Goal: Information Seeking & Learning: Understand process/instructions

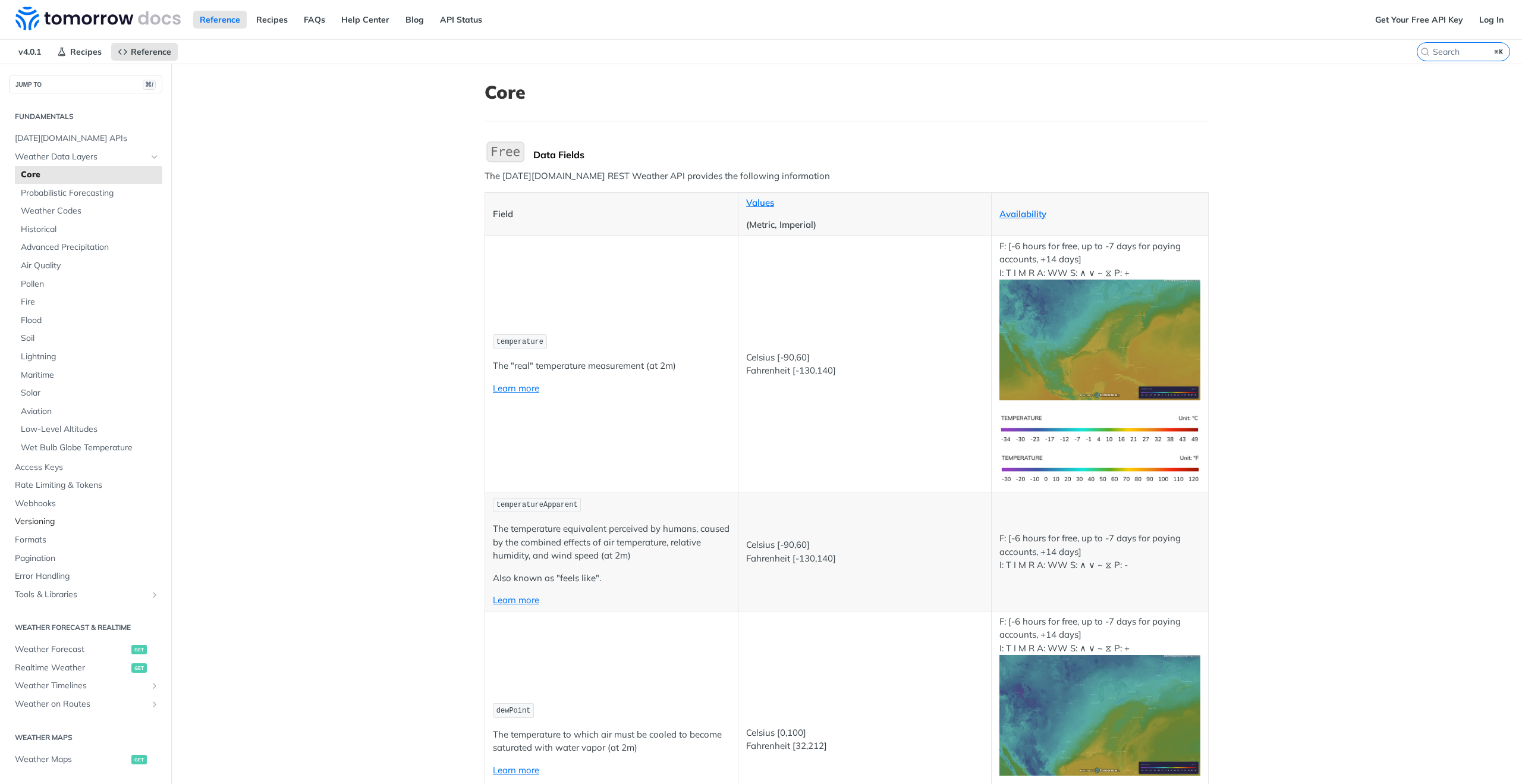
scroll to position [191, 0]
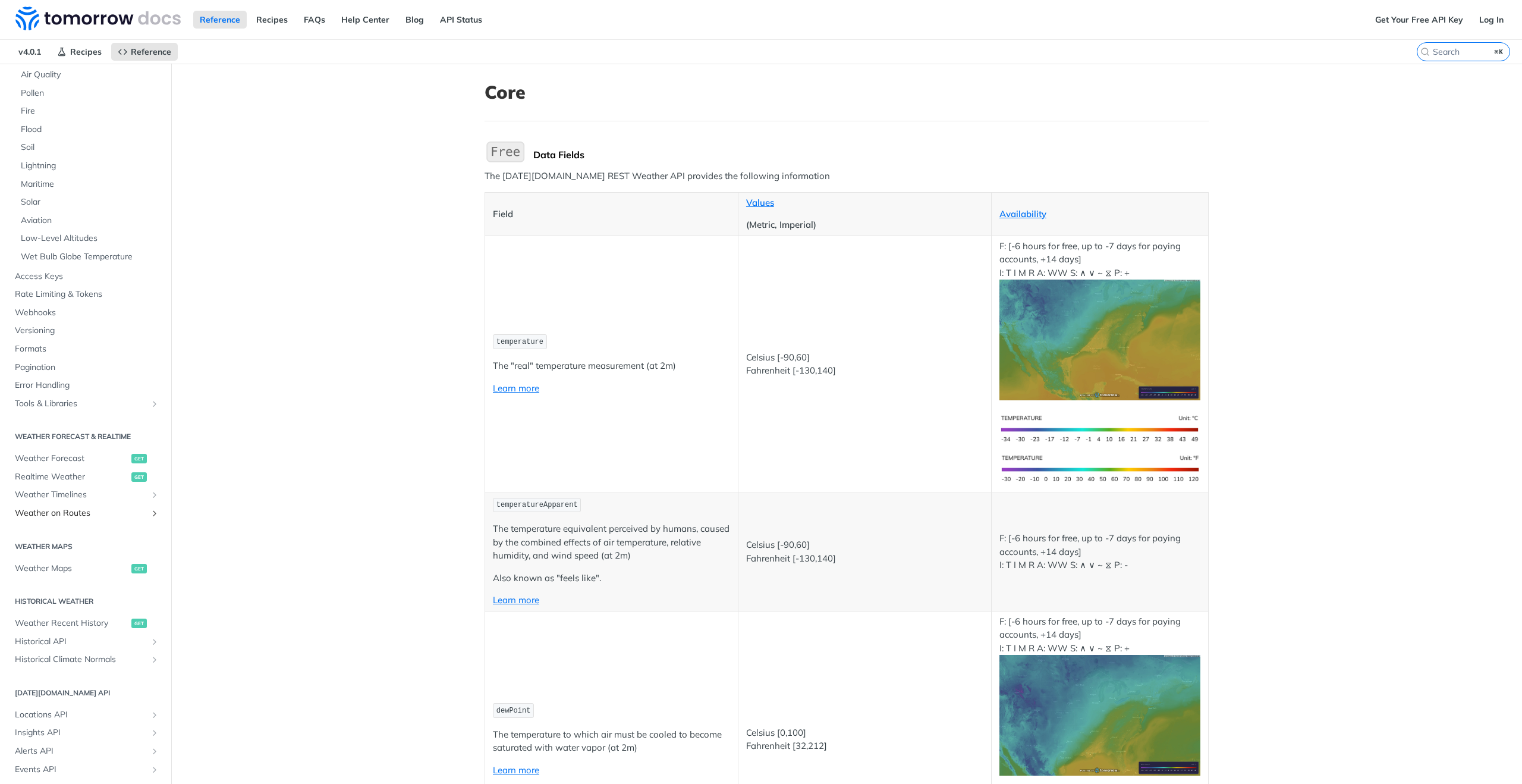
click at [95, 515] on span "Weather on Routes" at bounding box center [81, 513] width 132 height 12
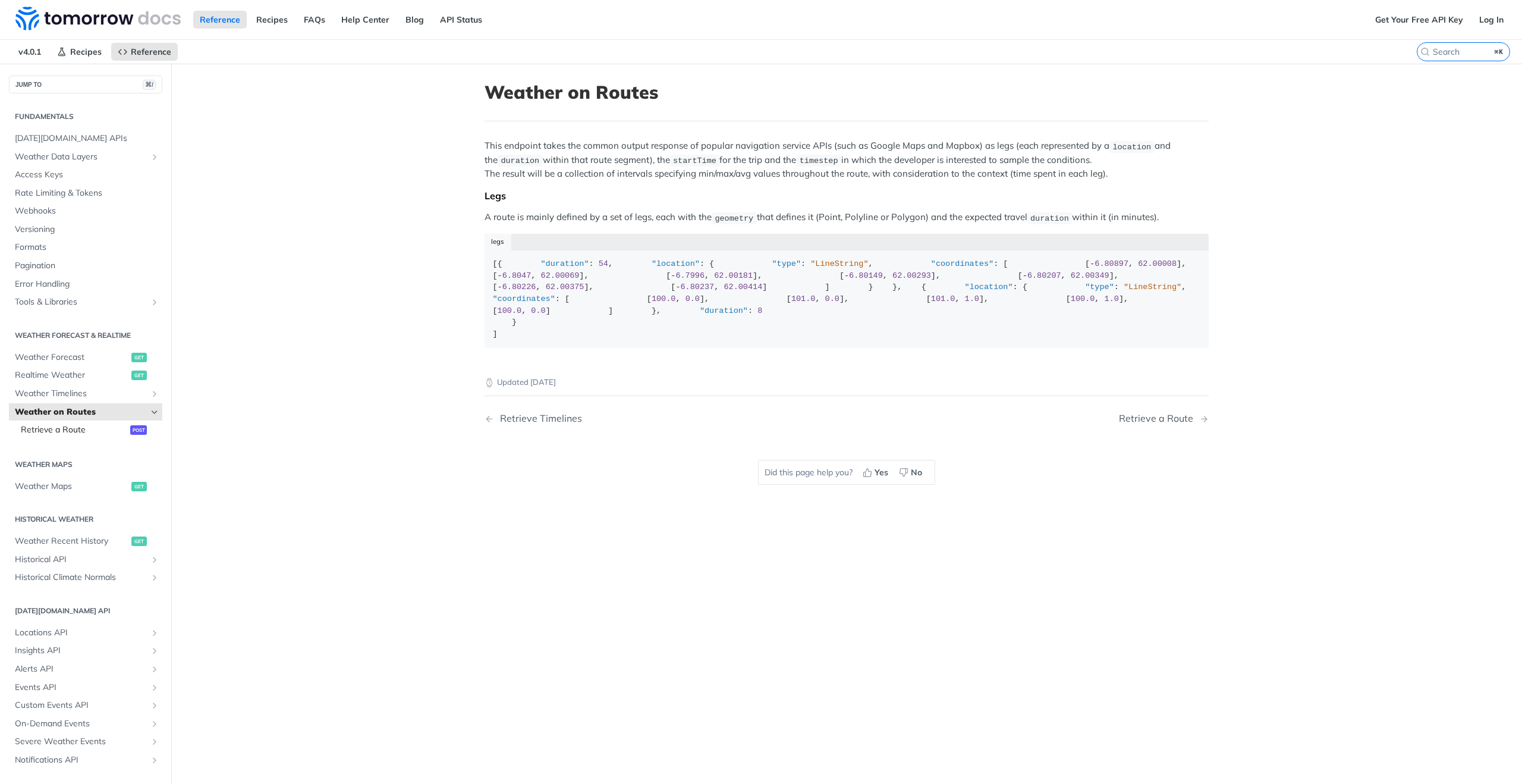
click at [86, 427] on span "Retrieve a Route" at bounding box center [74, 430] width 106 height 12
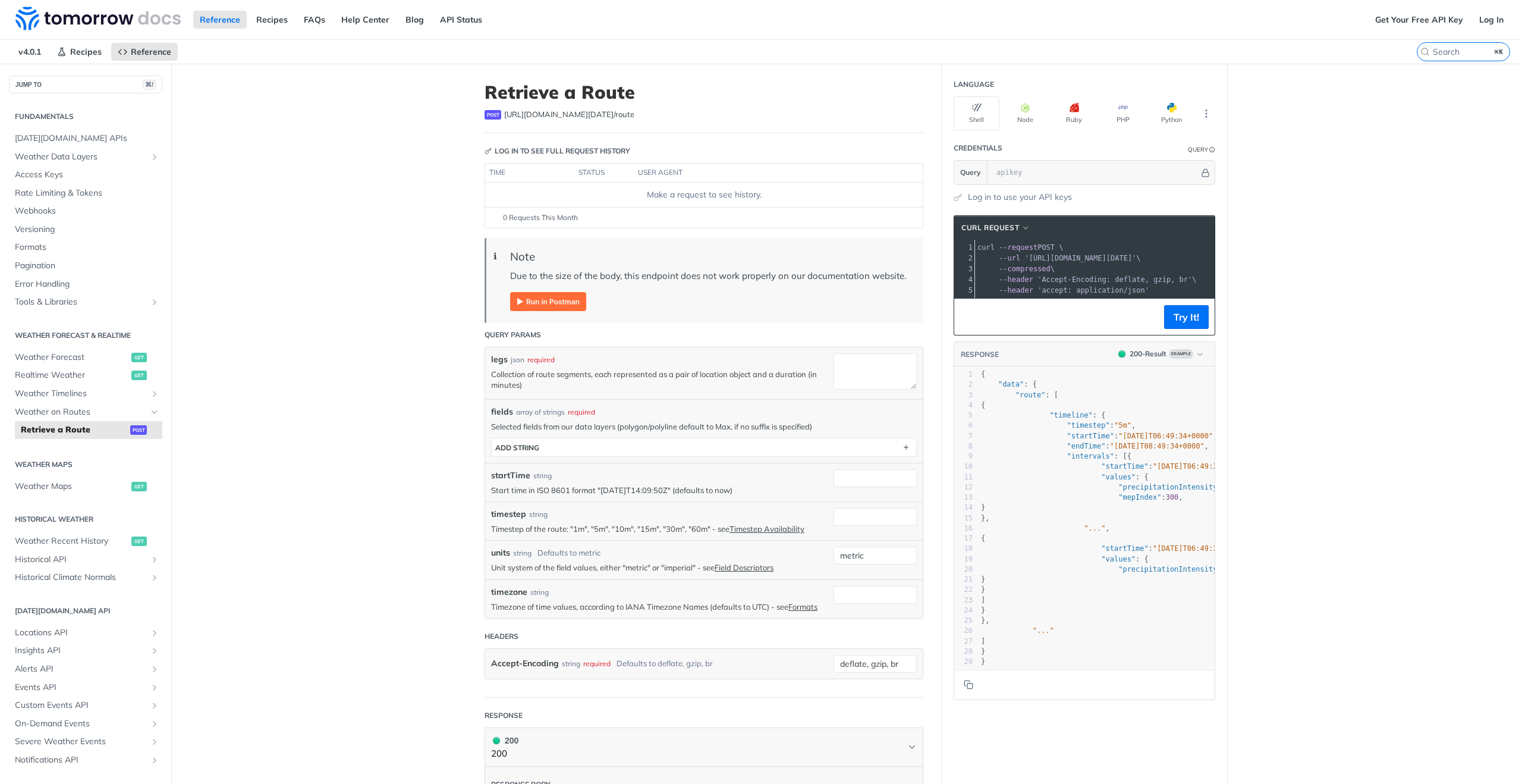
scroll to position [0, 60]
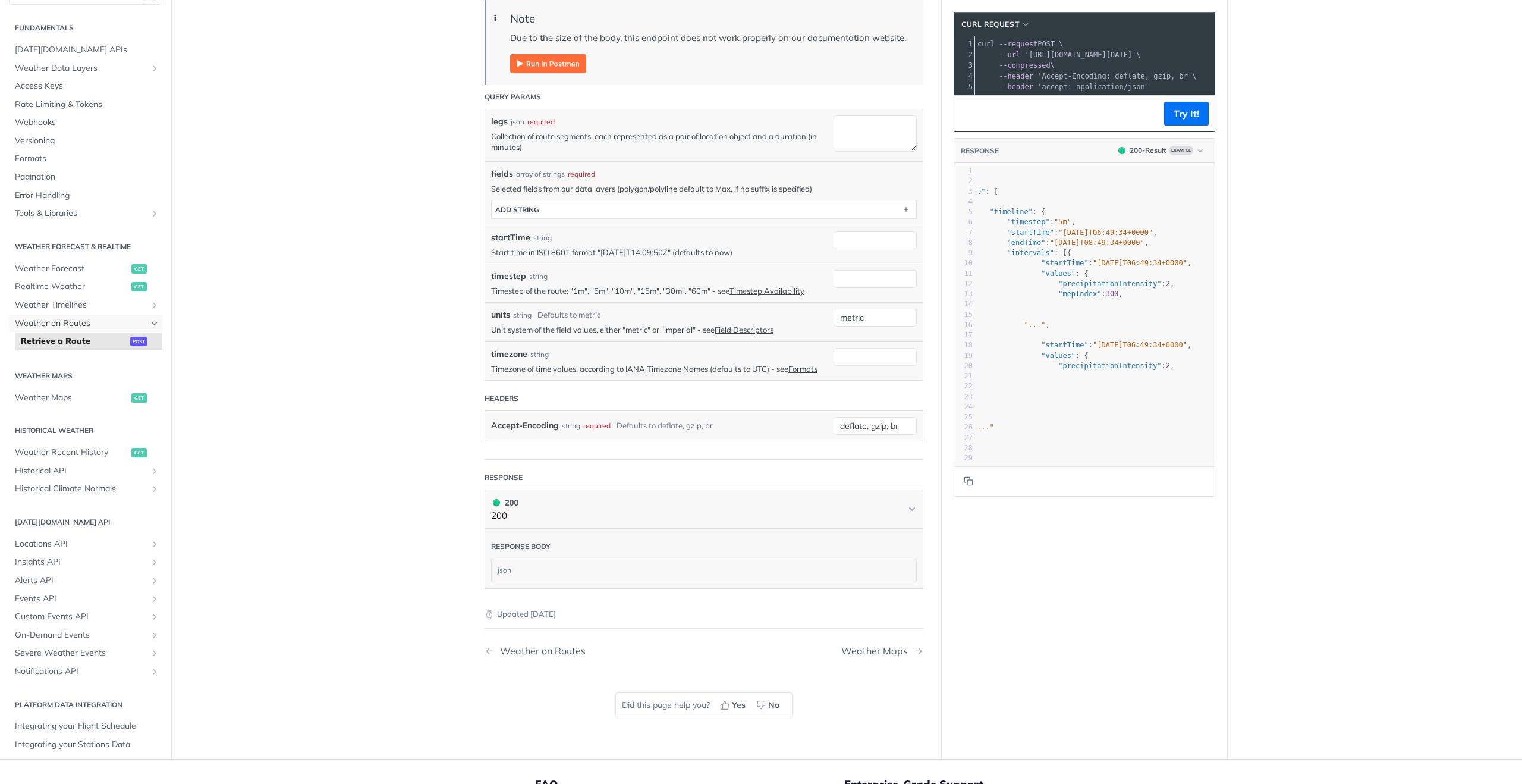
click at [42, 315] on link "Weather on Routes" at bounding box center [85, 324] width 153 height 18
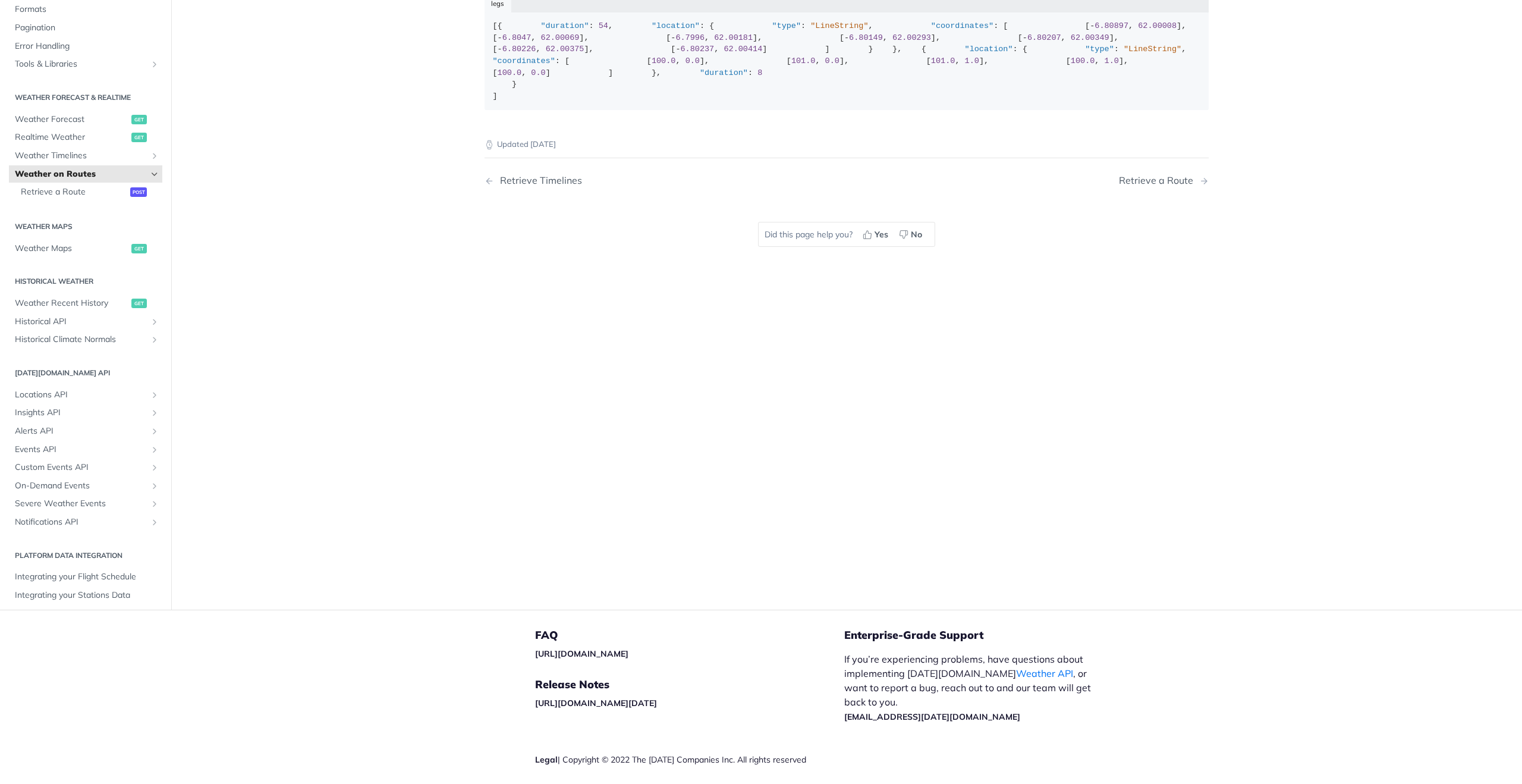
scroll to position [23, 0]
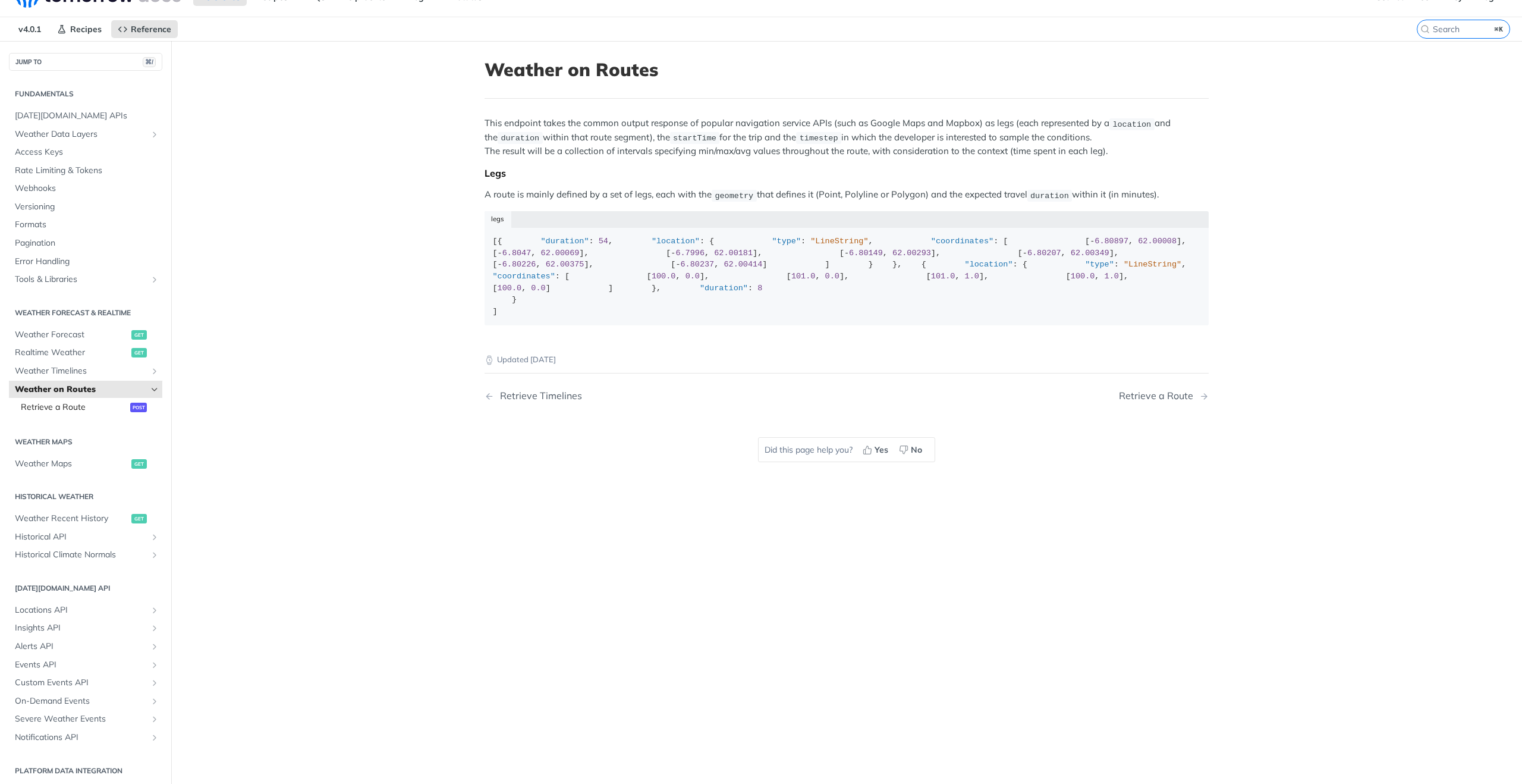
click at [111, 410] on span "Retrieve a Route" at bounding box center [74, 407] width 106 height 12
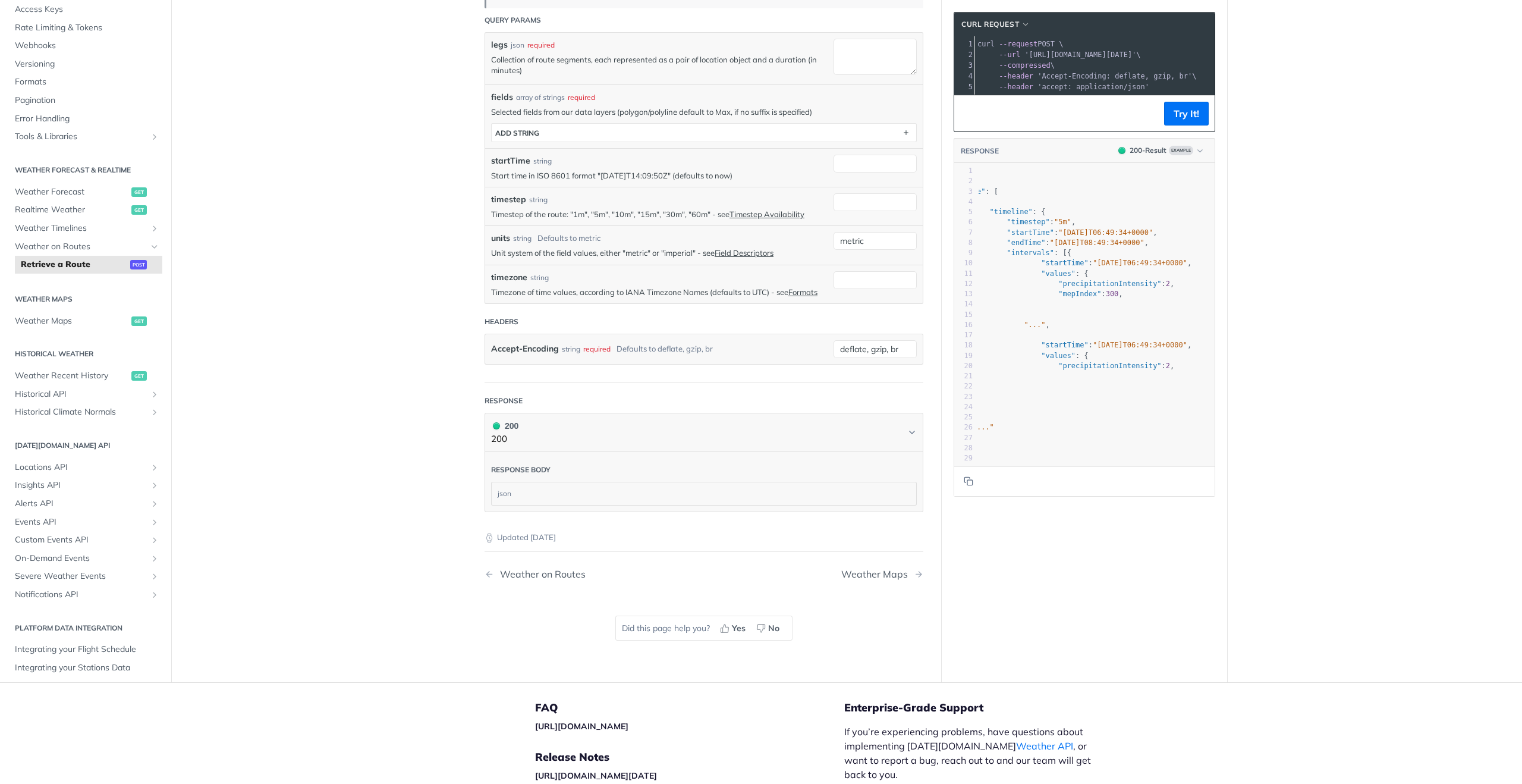
scroll to position [427, 0]
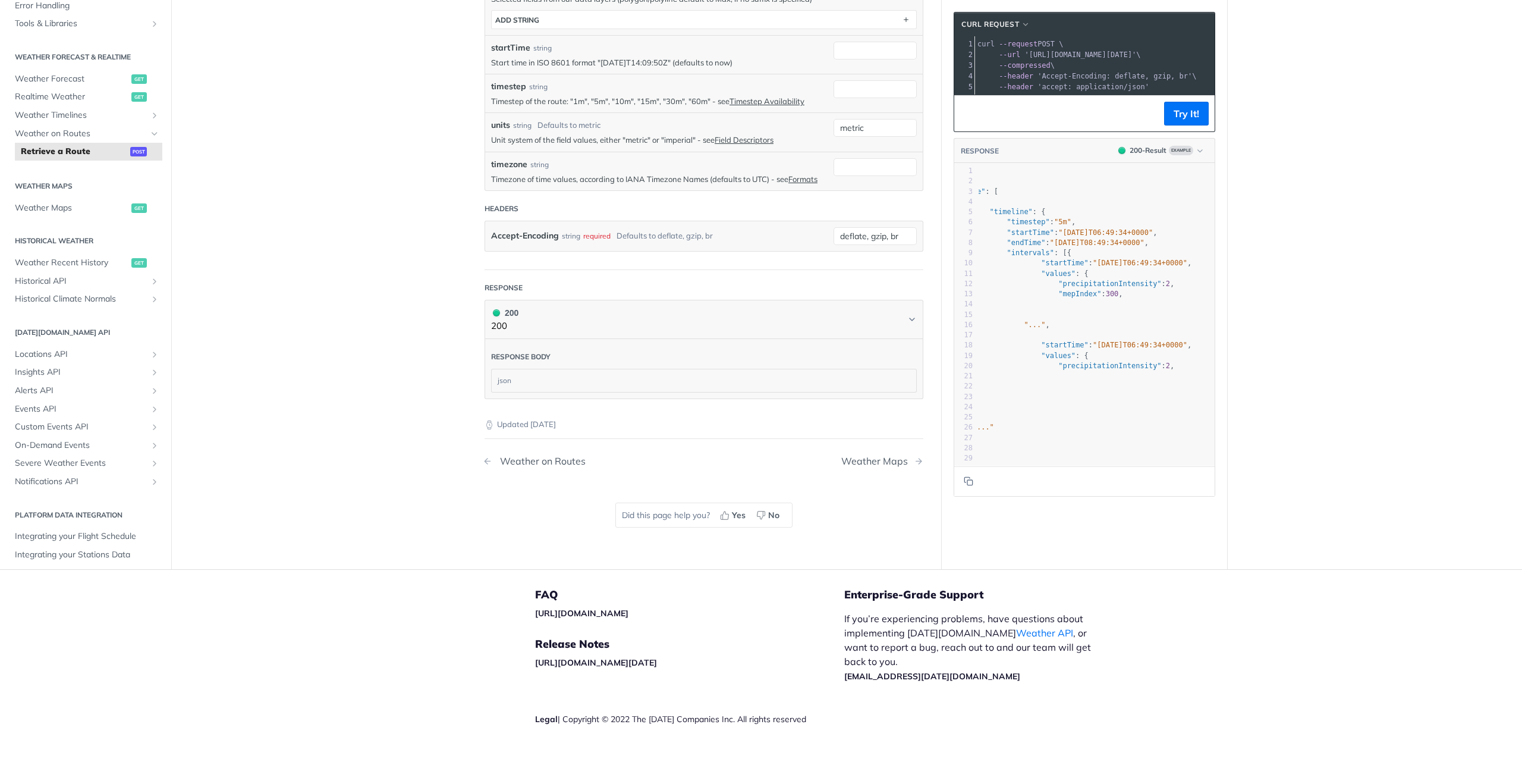
click at [543, 466] on div "Weather on Routes" at bounding box center [540, 460] width 92 height 11
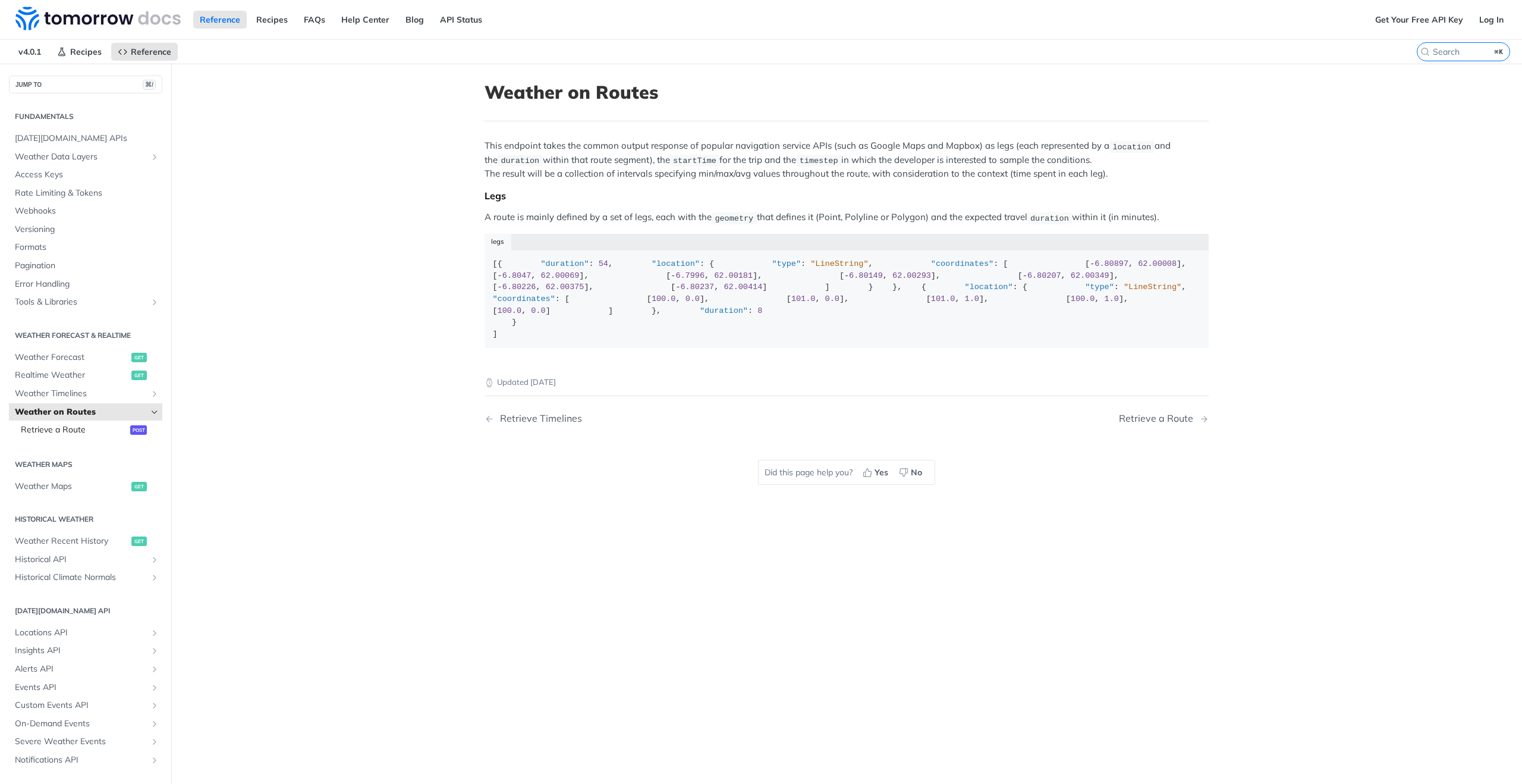
click at [104, 422] on link "Retrieve a Route post" at bounding box center [88, 430] width 147 height 18
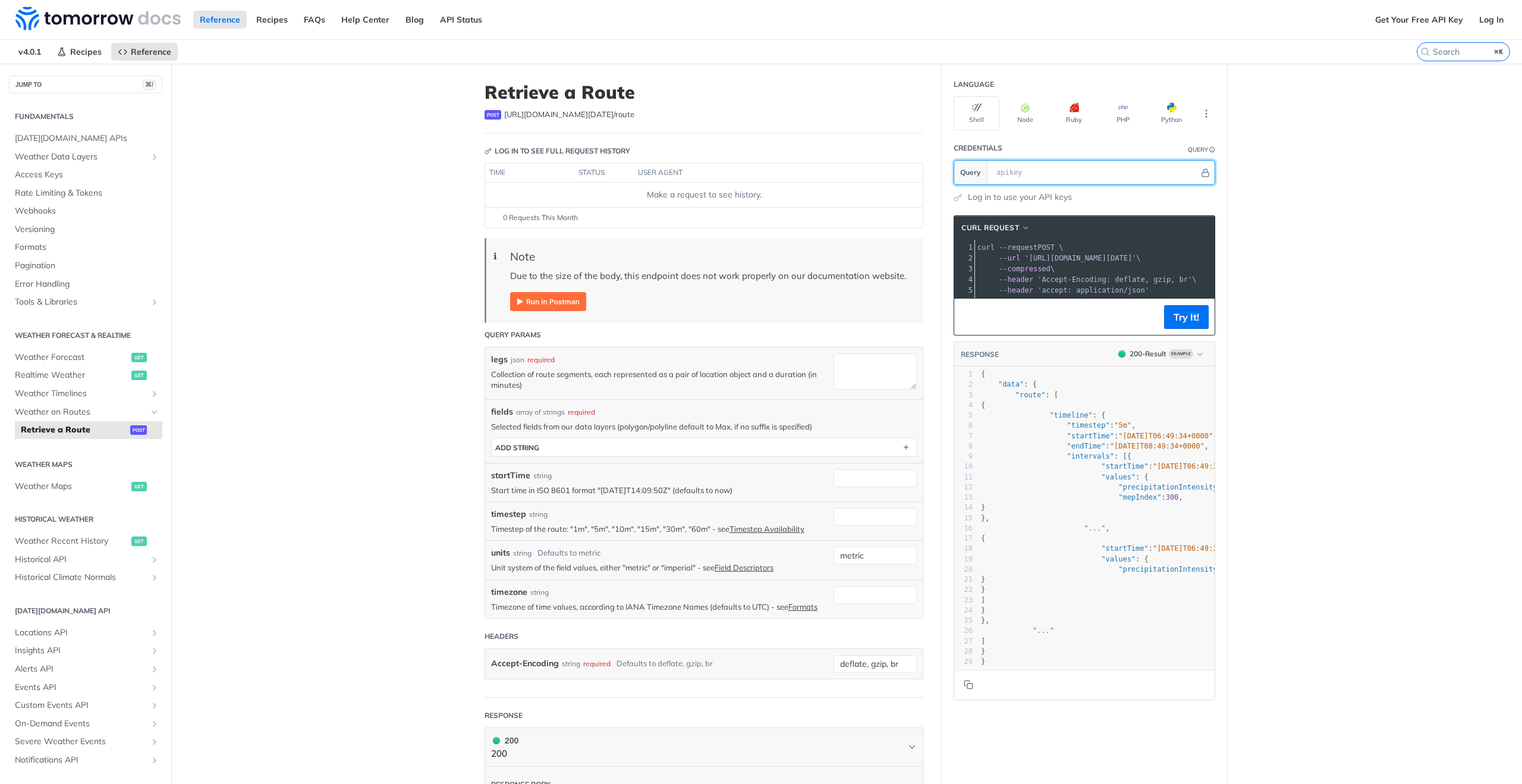
click at [1035, 177] on input "text" at bounding box center [1094, 173] width 209 height 24
paste input "x8kZxRu4UxgcUhFyoUlacUdgylFj0wMr"
type input "x8kZxRu4UxgcUhFyoUlacUdgylFj0wMr"
click at [1372, 256] on main "JUMP TO ⌘/ Fundamentals Tomorrow.io APIs Weather Data Layers Core Probabilistic…" at bounding box center [761, 530] width 1522 height 933
click at [1037, 123] on button "Node" at bounding box center [1025, 113] width 46 height 34
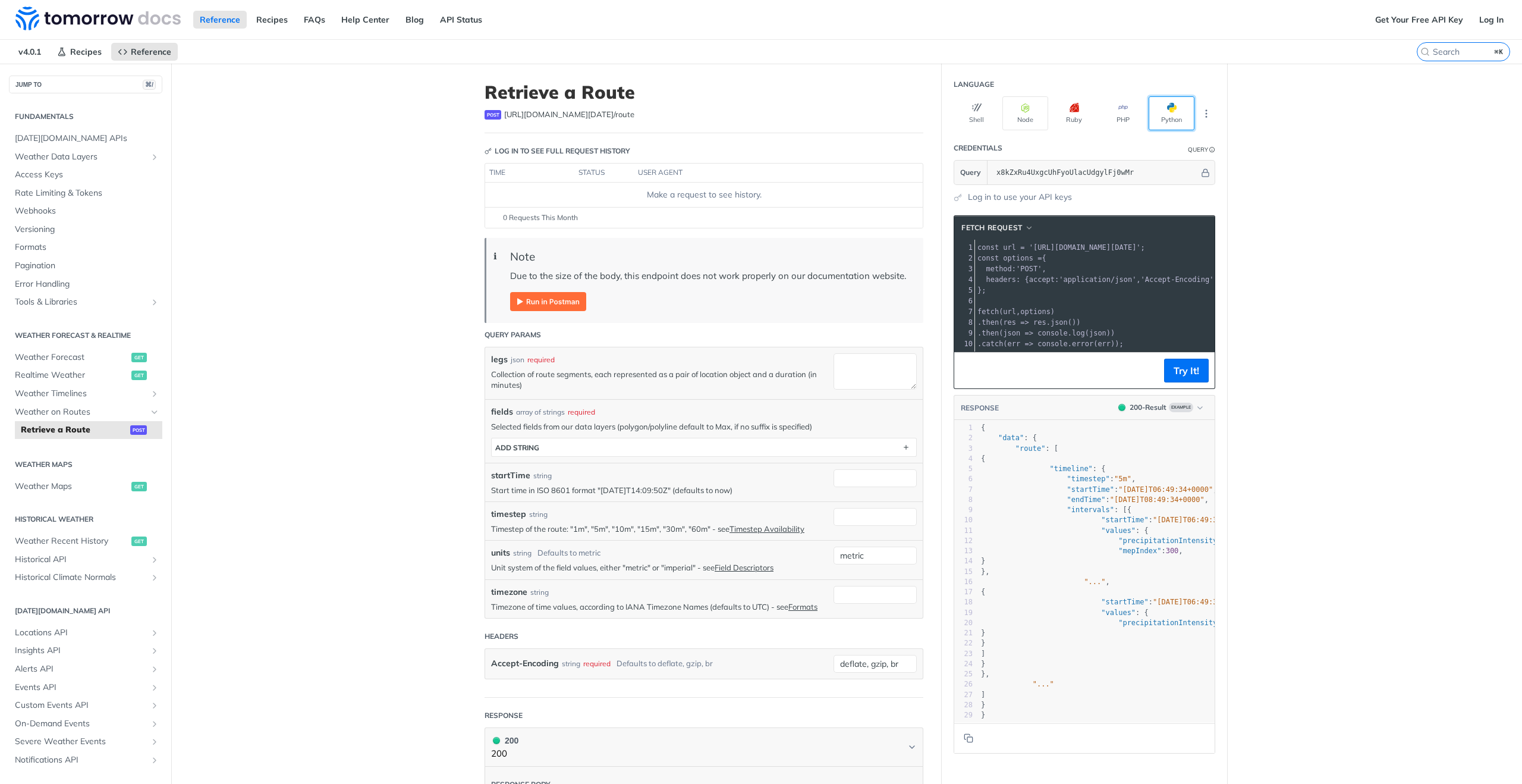
click at [1177, 116] on button "Python" at bounding box center [1172, 113] width 46 height 34
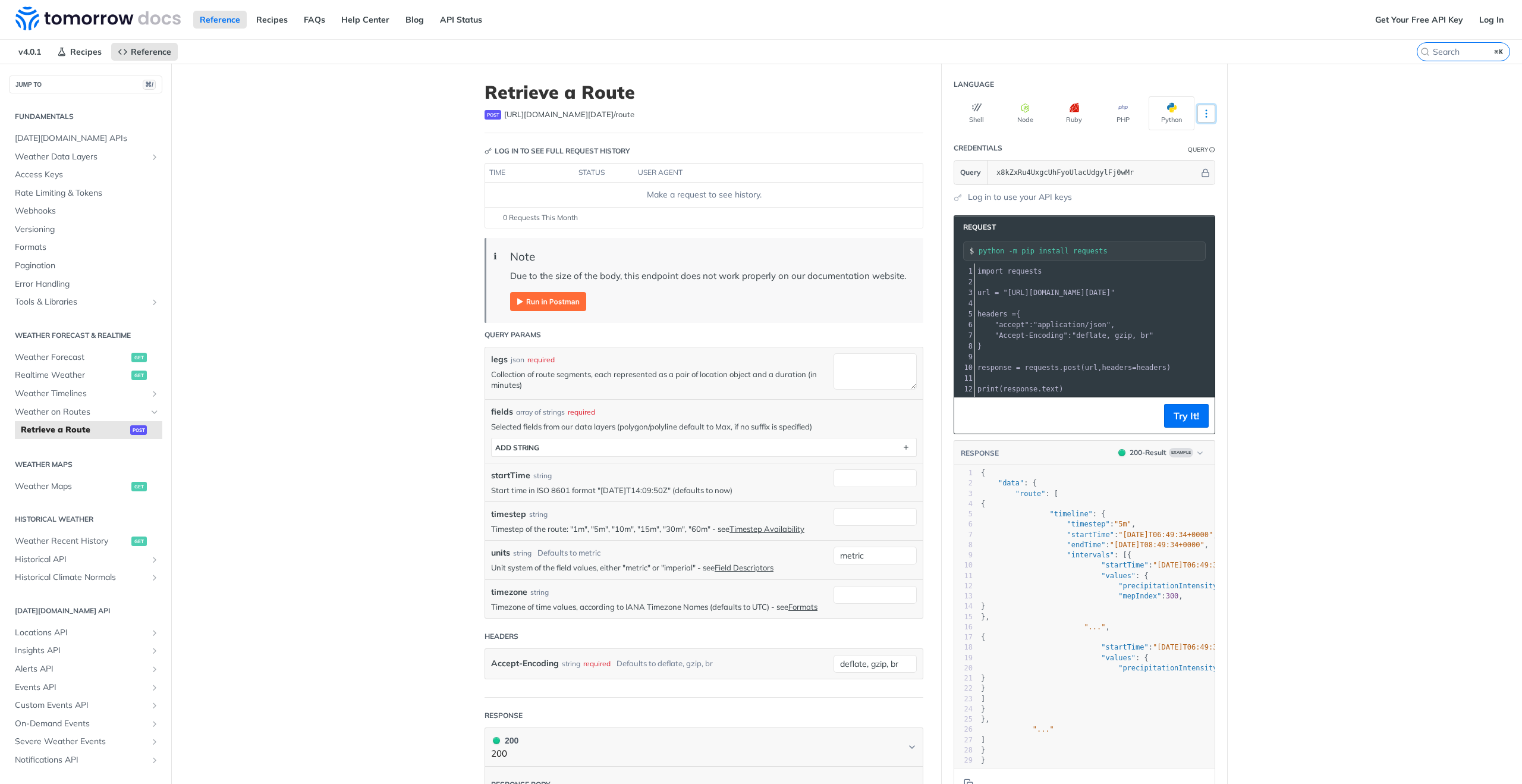
click at [1206, 113] on icon "More ellipsis" at bounding box center [1206, 113] width 1 height 7
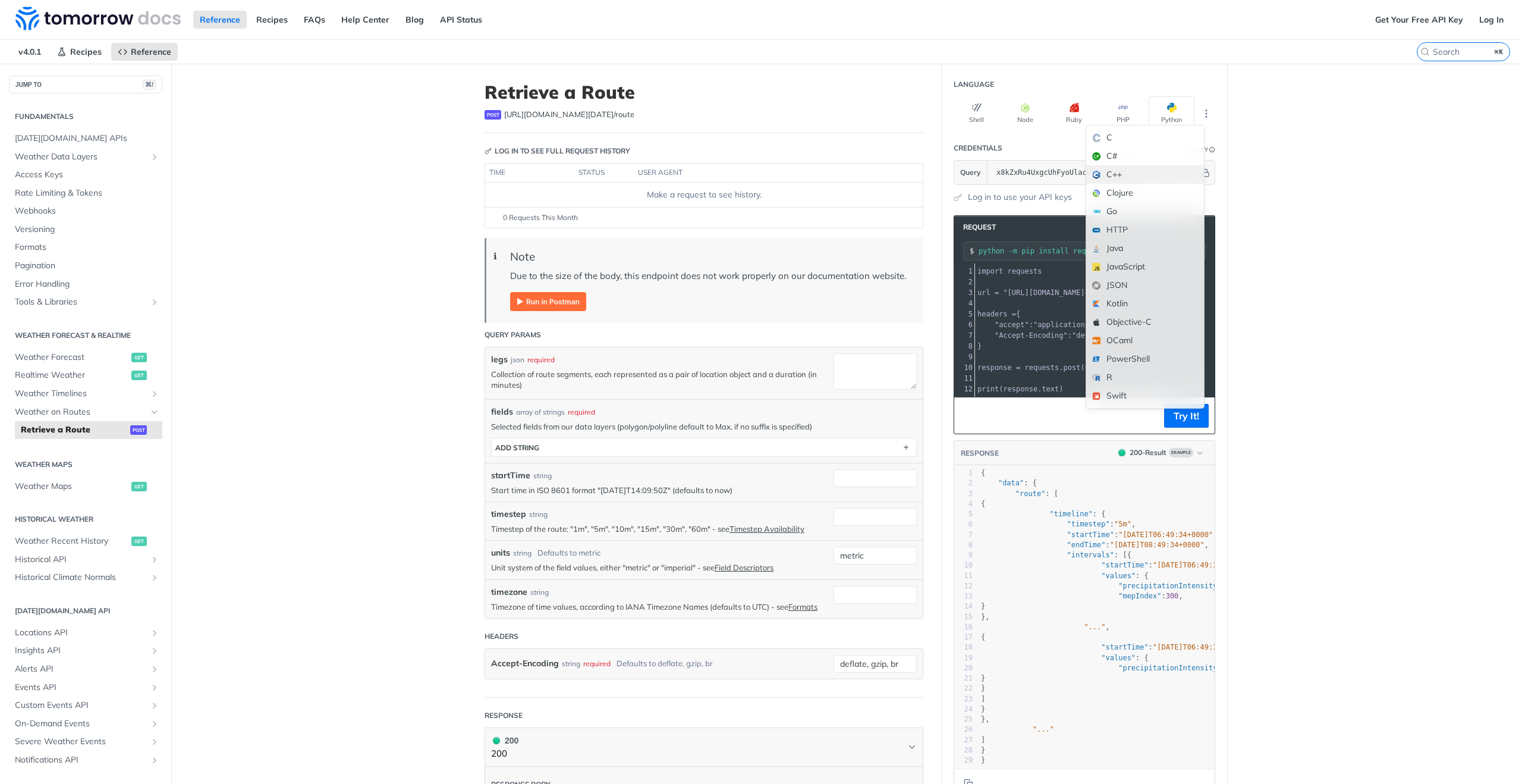
click at [1141, 178] on div "C++" at bounding box center [1145, 174] width 118 height 18
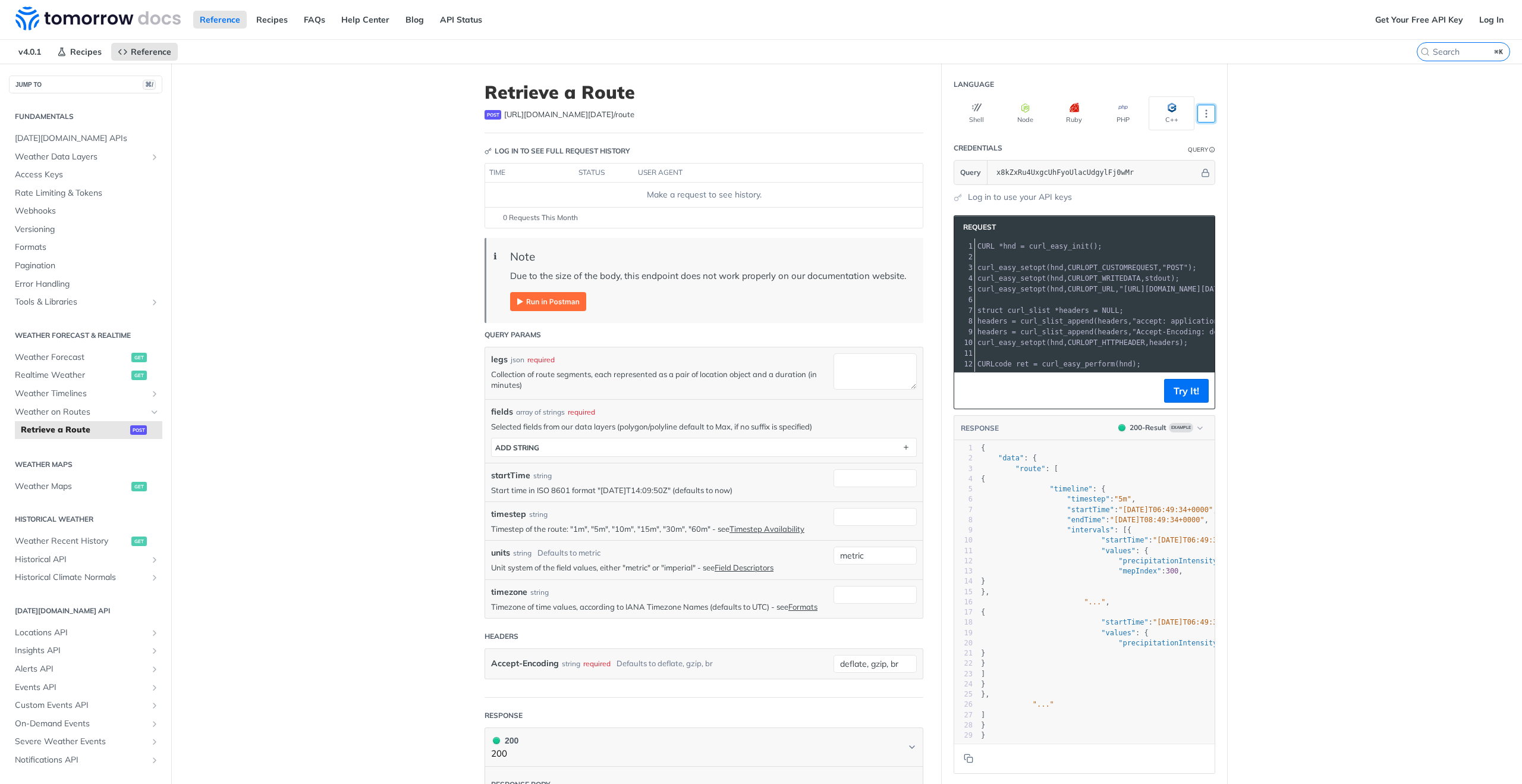
drag, startPoint x: 1208, startPoint y: 117, endPoint x: 1208, endPoint y: 124, distance: 7.1
click at [1208, 117] on icon "More ellipsis" at bounding box center [1206, 113] width 11 height 11
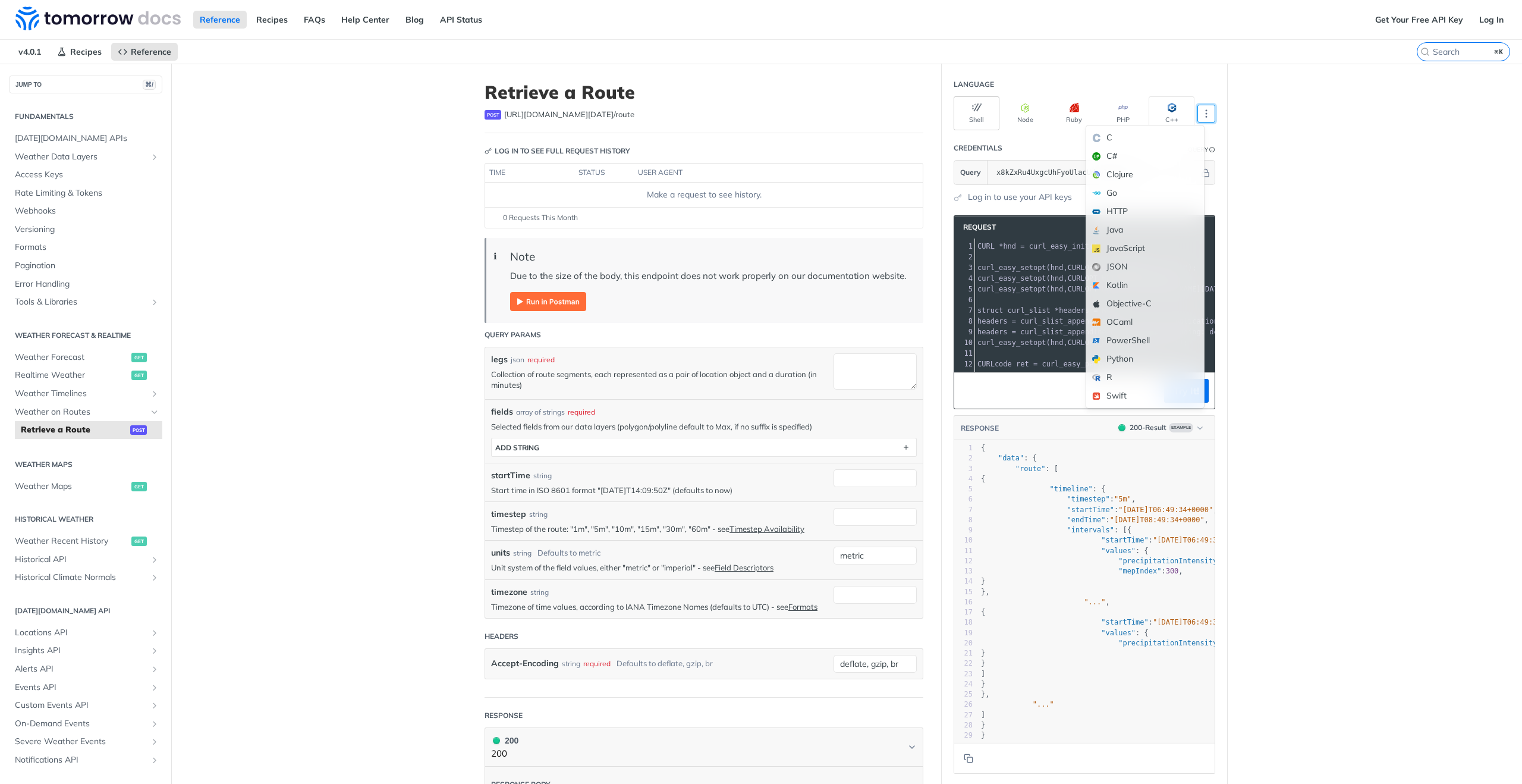
click at [972, 115] on button "Shell" at bounding box center [977, 113] width 46 height 34
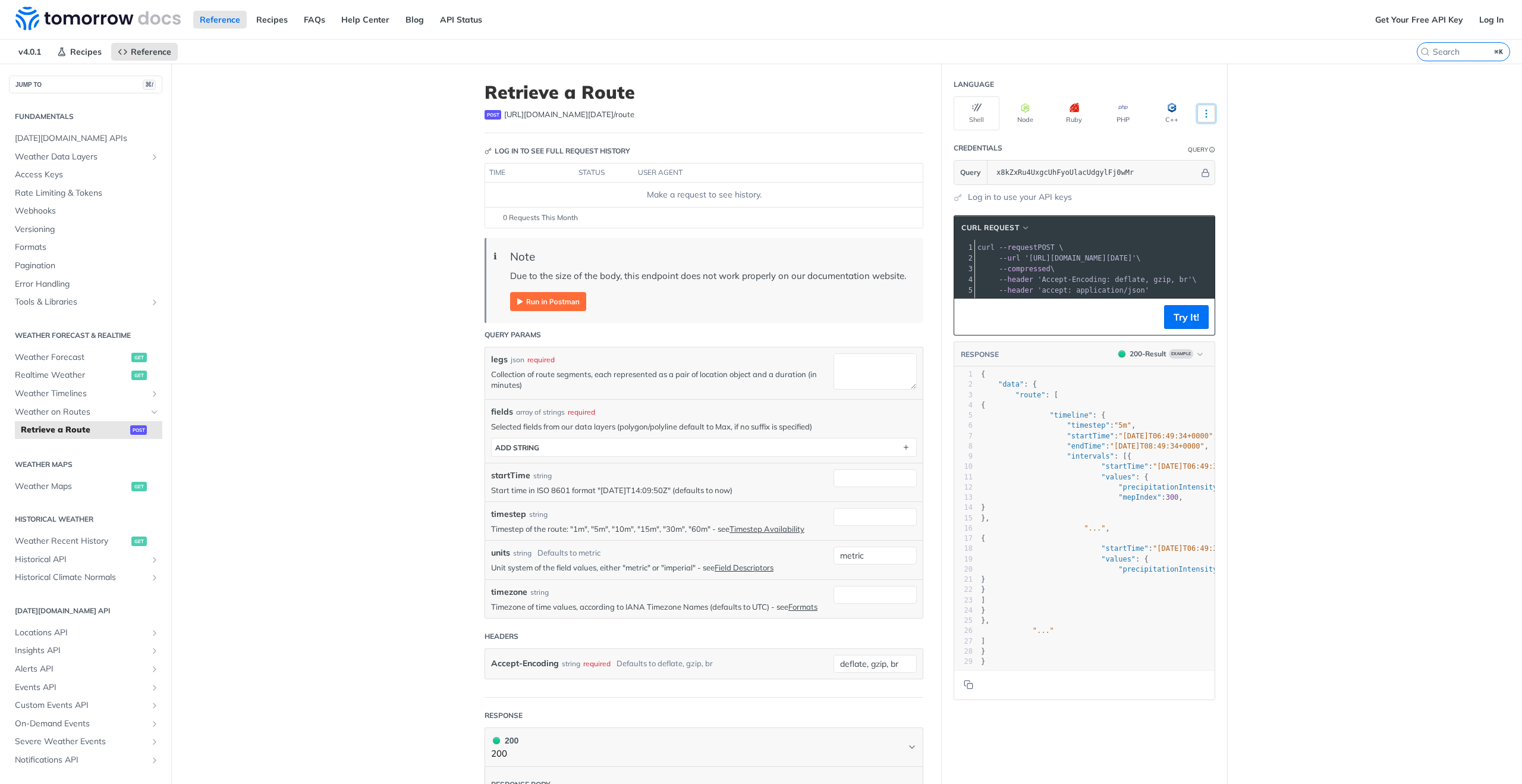
click at [1201, 106] on button "More Languages" at bounding box center [1206, 114] width 18 height 18
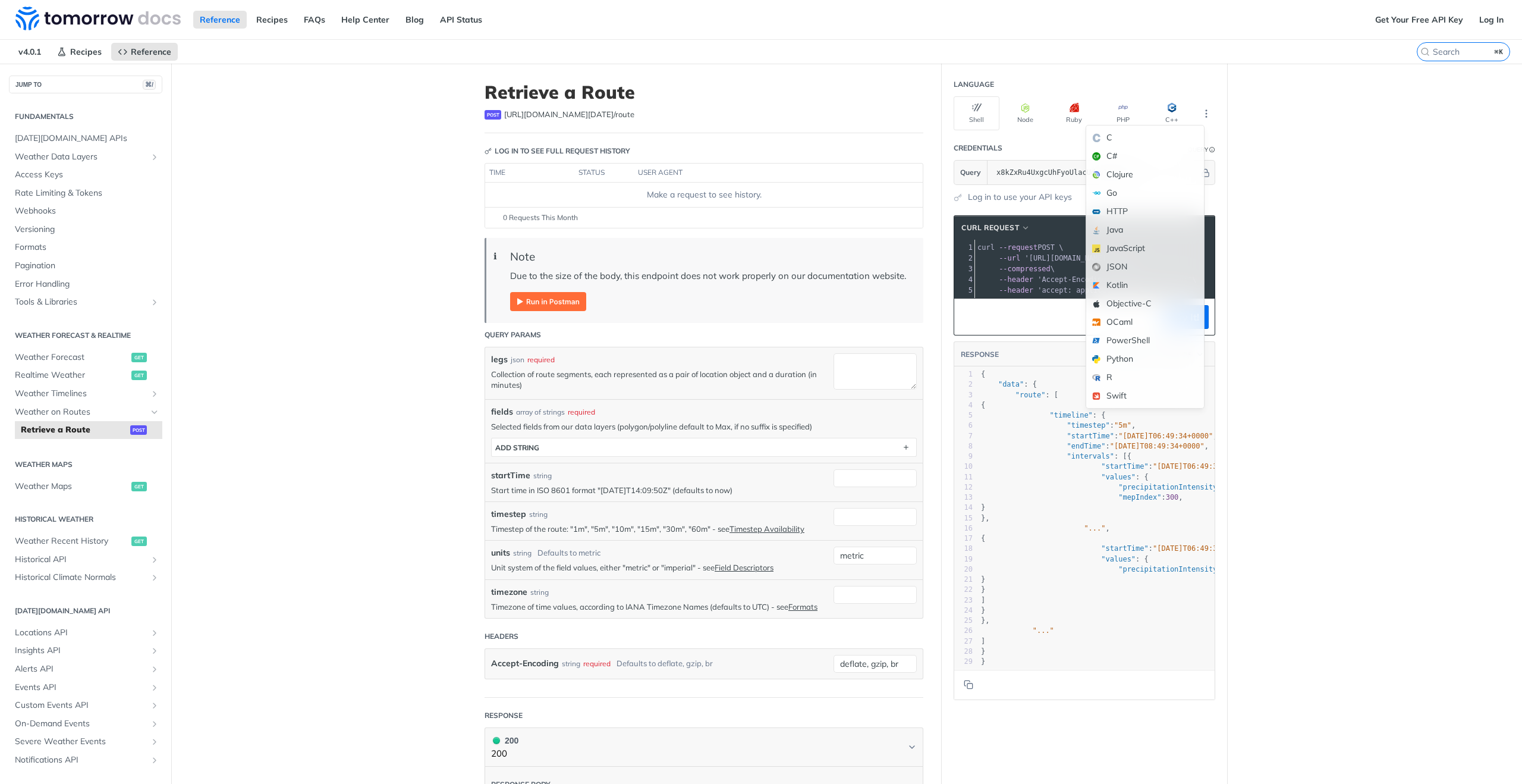
click at [1154, 353] on div "Python" at bounding box center [1145, 359] width 118 height 18
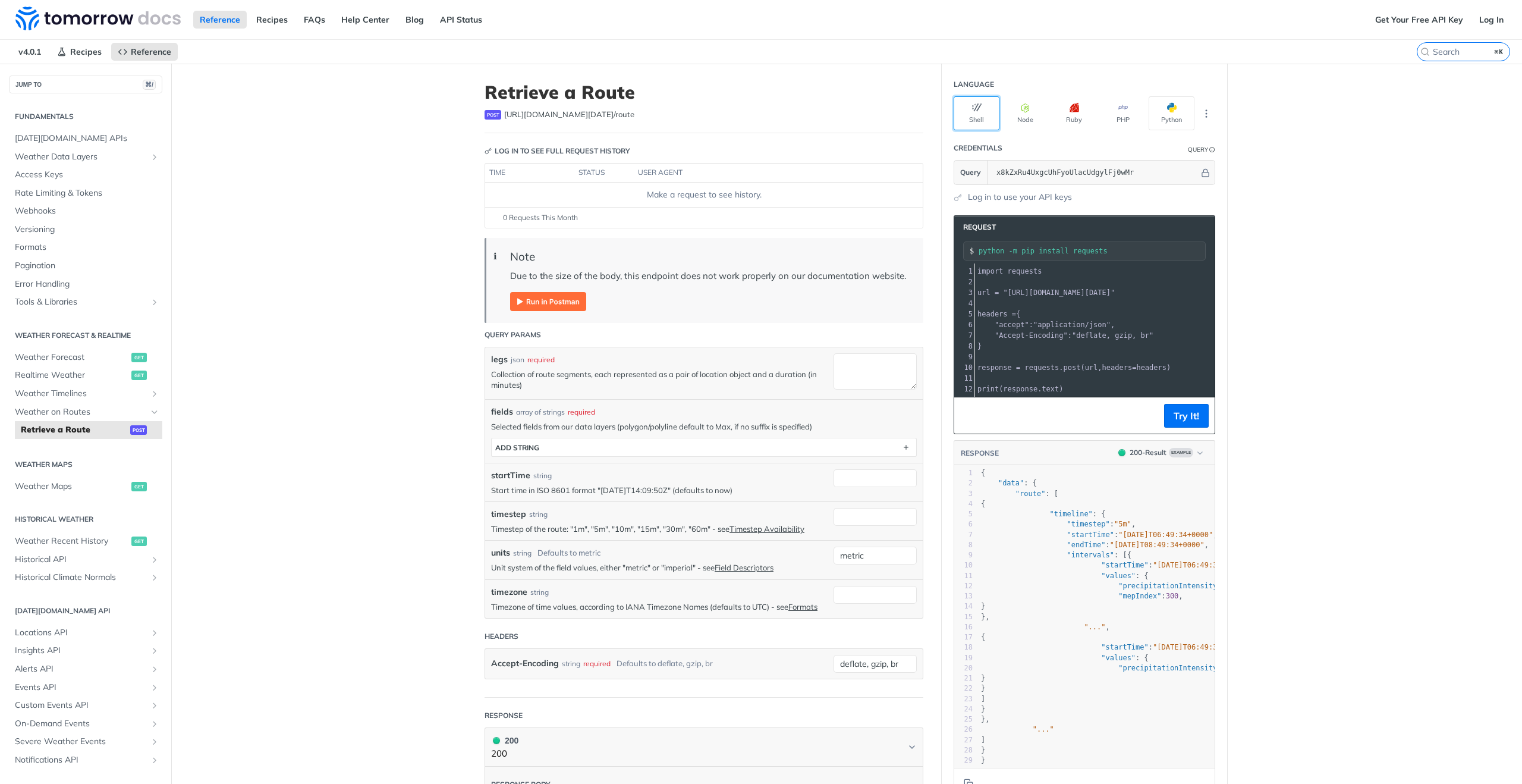
click at [977, 112] on icon "button" at bounding box center [977, 108] width 10 height 10
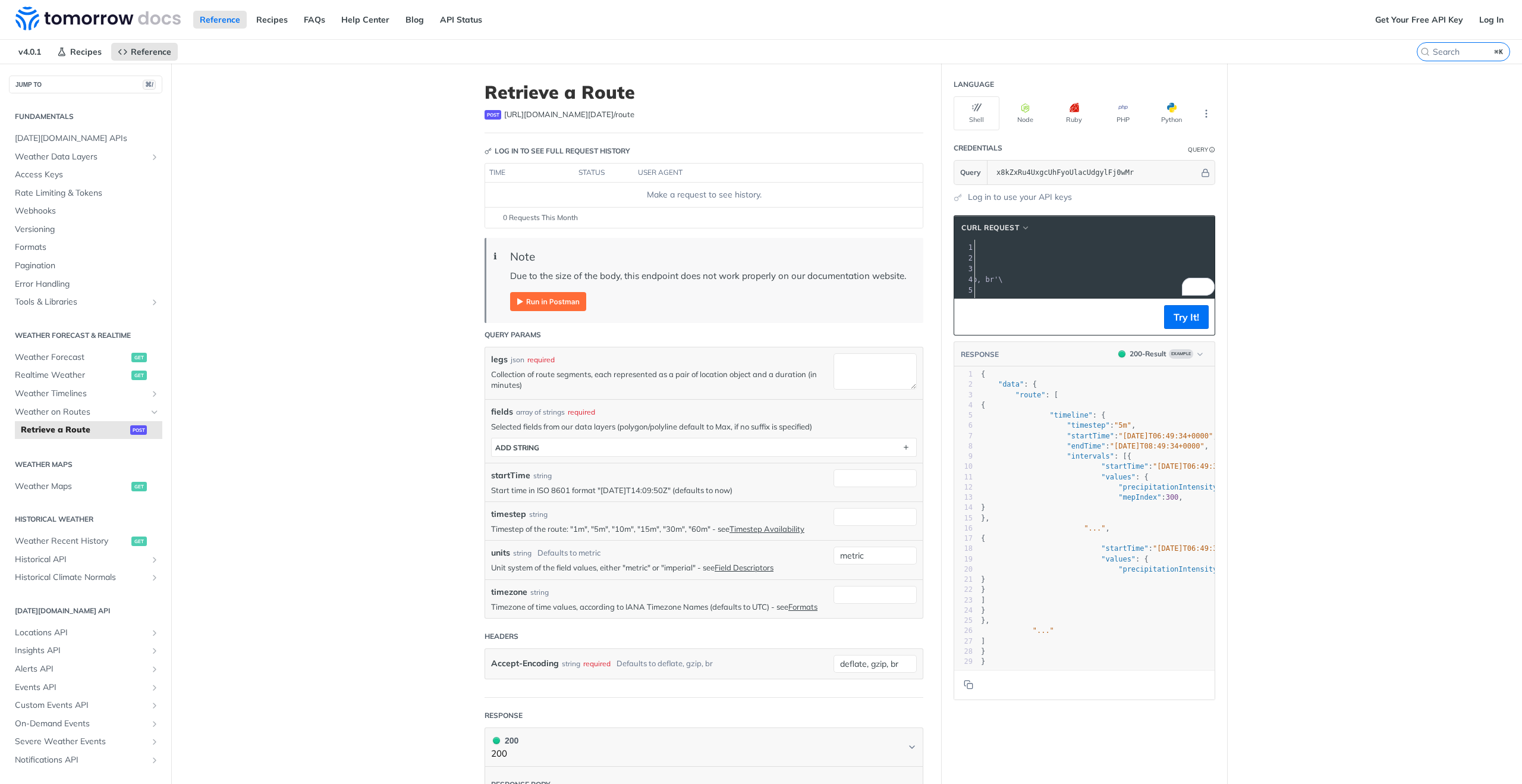
drag, startPoint x: 1028, startPoint y: 259, endPoint x: 1201, endPoint y: 262, distance: 173.0
click at [942, 262] on span "'https://api.tomorrow.io/v4/route?units=metric&apikey=x8kZxRu4UxgcUhFyoUlacUdgy…" at bounding box center [887, 258] width 112 height 8
copy span "https://api.tomorrow.io/v4/route?units=metric&apikey=x8kZxRu4UxgcUhFyoUlacUdgyl…"
click at [1216, 120] on section "Language Shell Node Ruby PHP Python" at bounding box center [1084, 102] width 285 height 58
click at [1207, 116] on icon "More ellipsis" at bounding box center [1206, 113] width 1 height 7
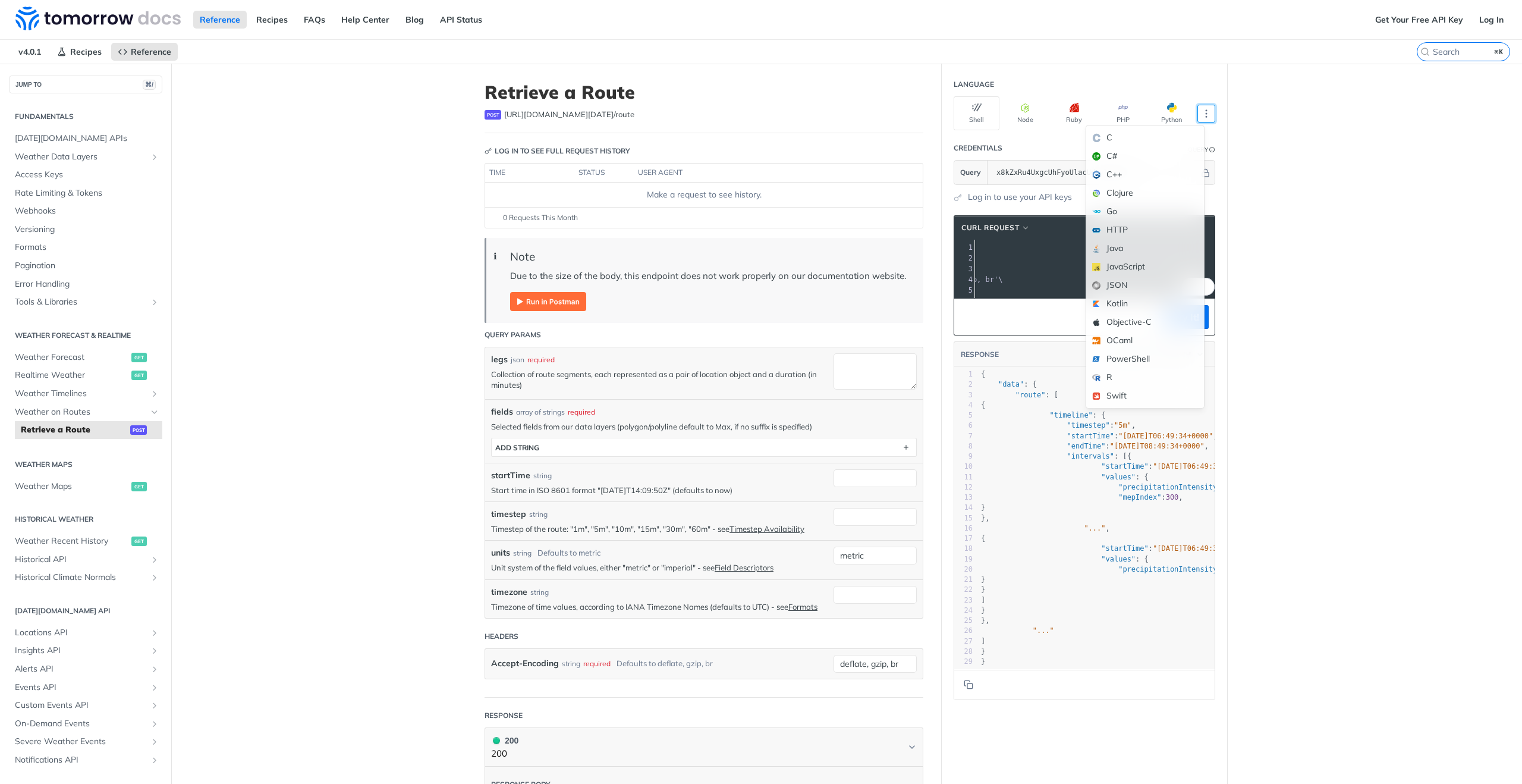
click at [1328, 317] on main "JUMP TO ⌘/ Fundamentals Tomorrow.io APIs Weather Data Layers Core Probabilistic…" at bounding box center [761, 530] width 1522 height 933
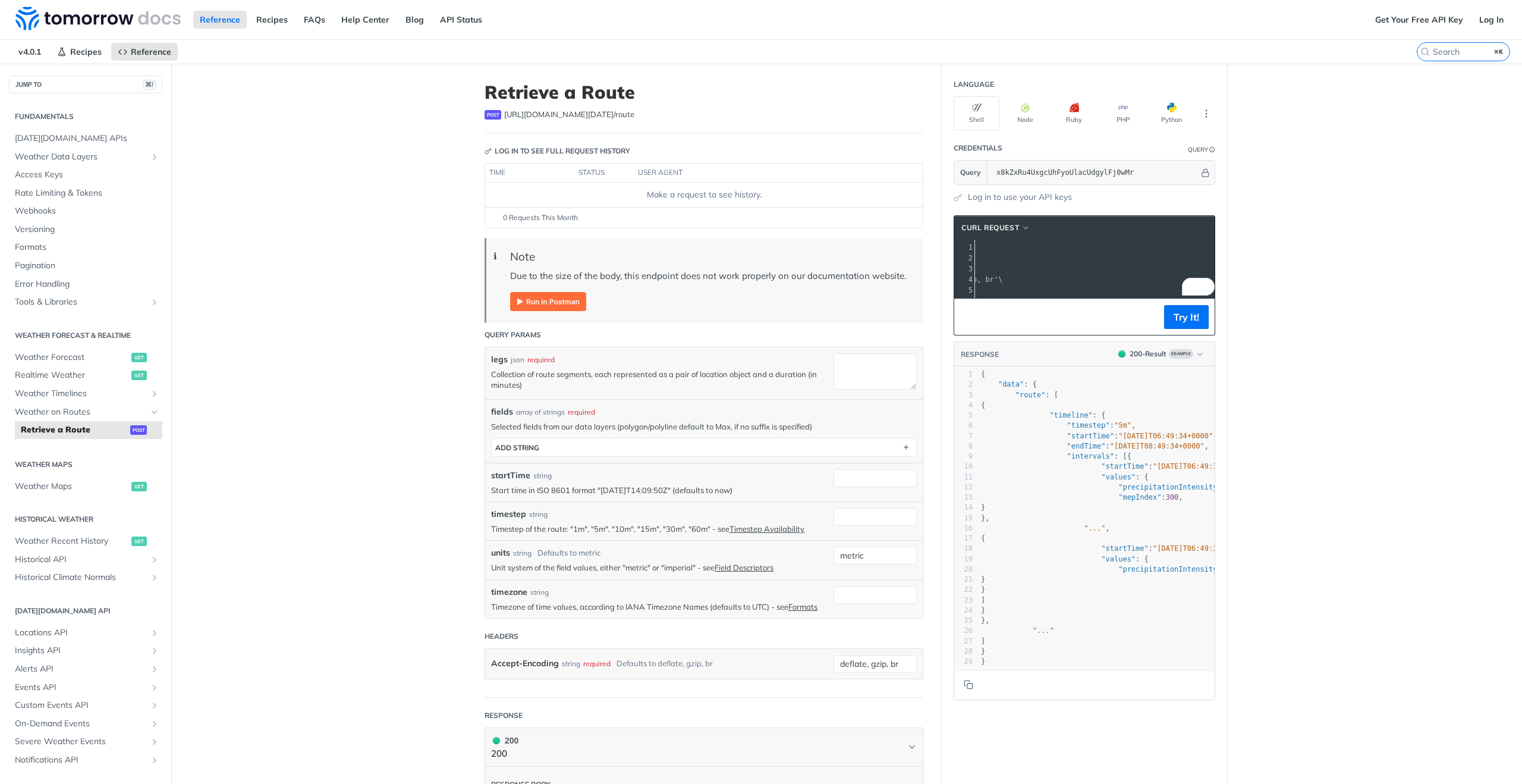
click at [543, 303] on img "Expand image" at bounding box center [548, 301] width 76 height 19
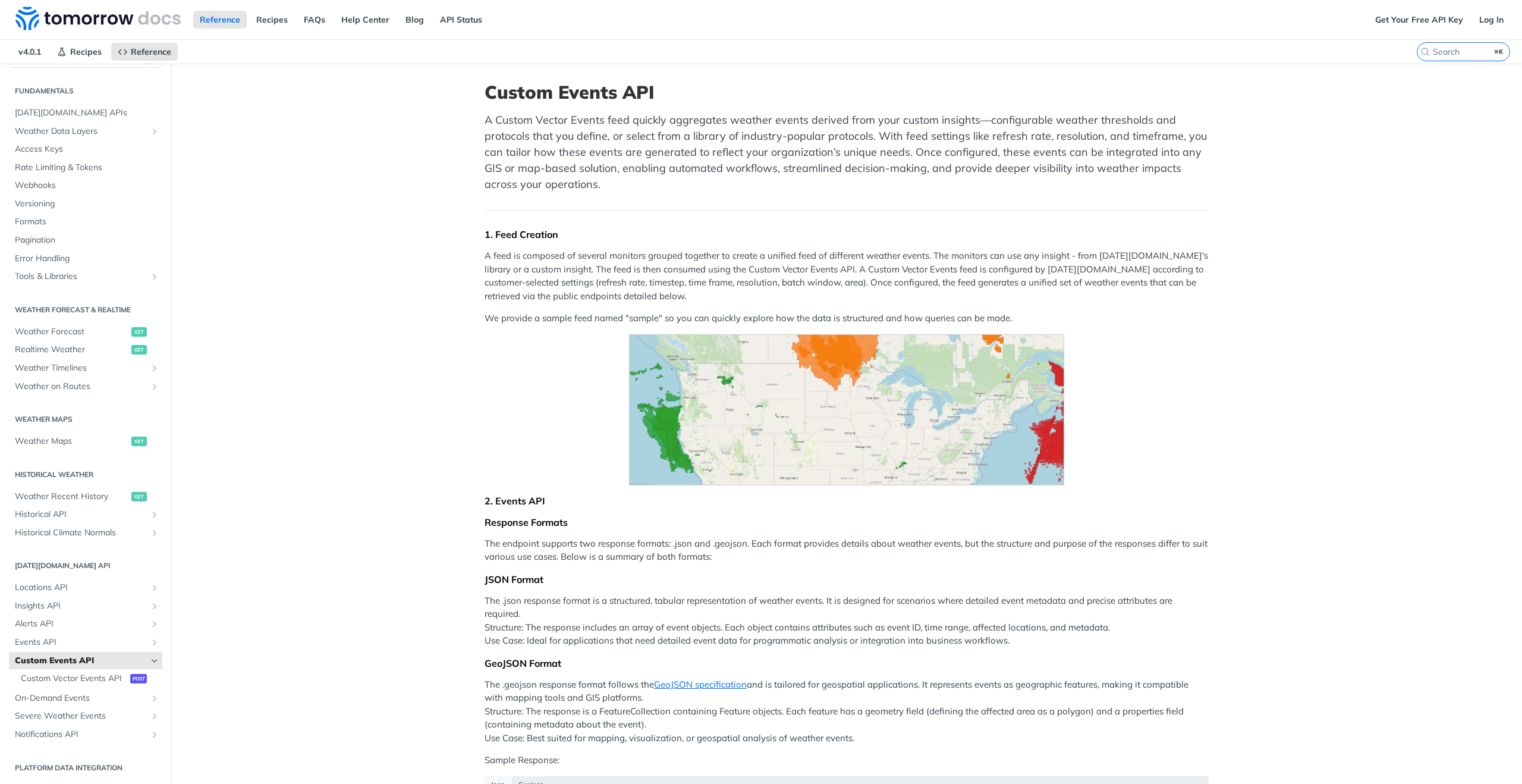
scroll to position [26, 0]
click at [89, 387] on span "Weather on Routes" at bounding box center [81, 387] width 132 height 12
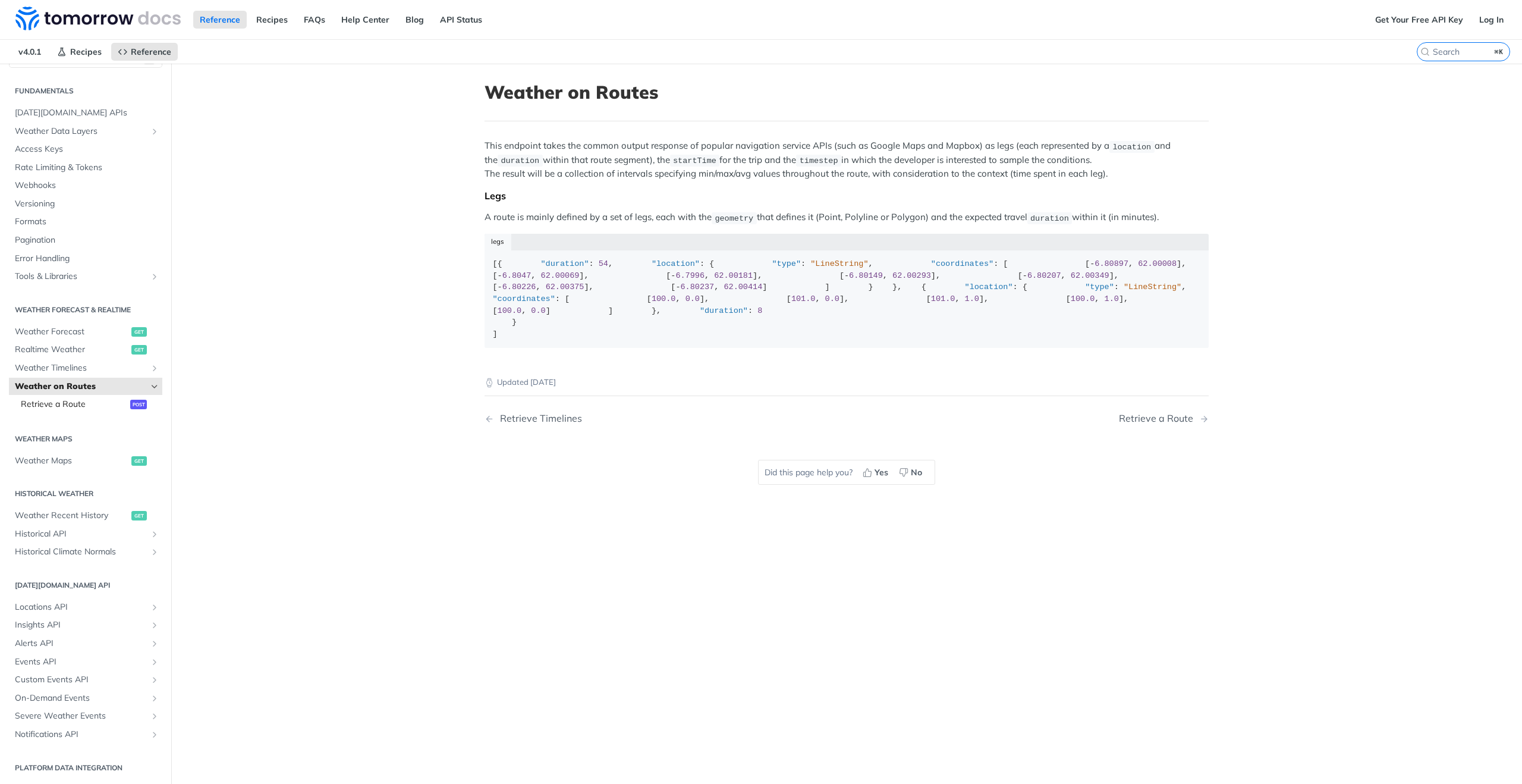
click at [83, 405] on span "Retrieve a Route" at bounding box center [74, 404] width 106 height 12
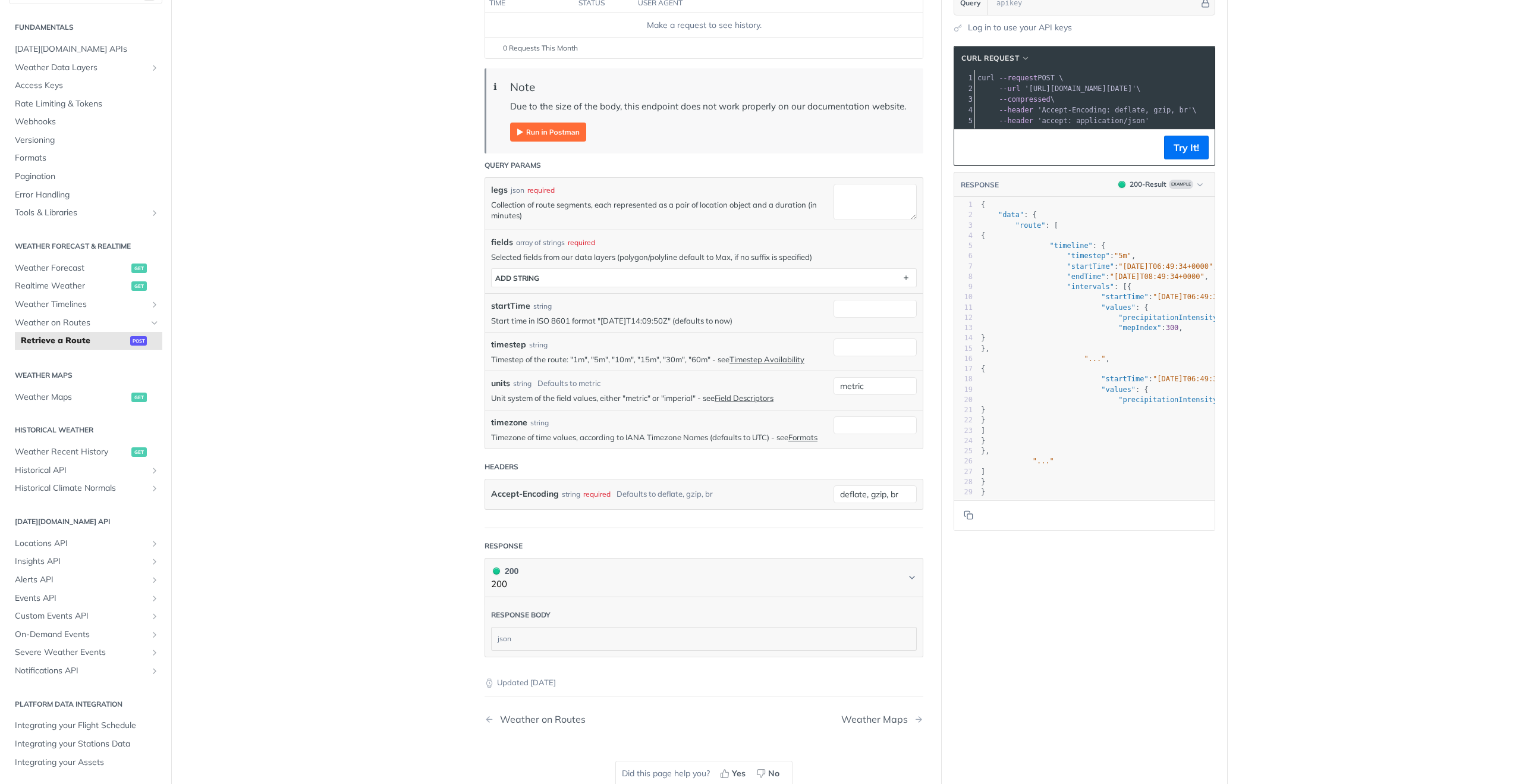
scroll to position [169, 0]
click at [1011, 61] on span "cURL Request" at bounding box center [990, 59] width 58 height 11
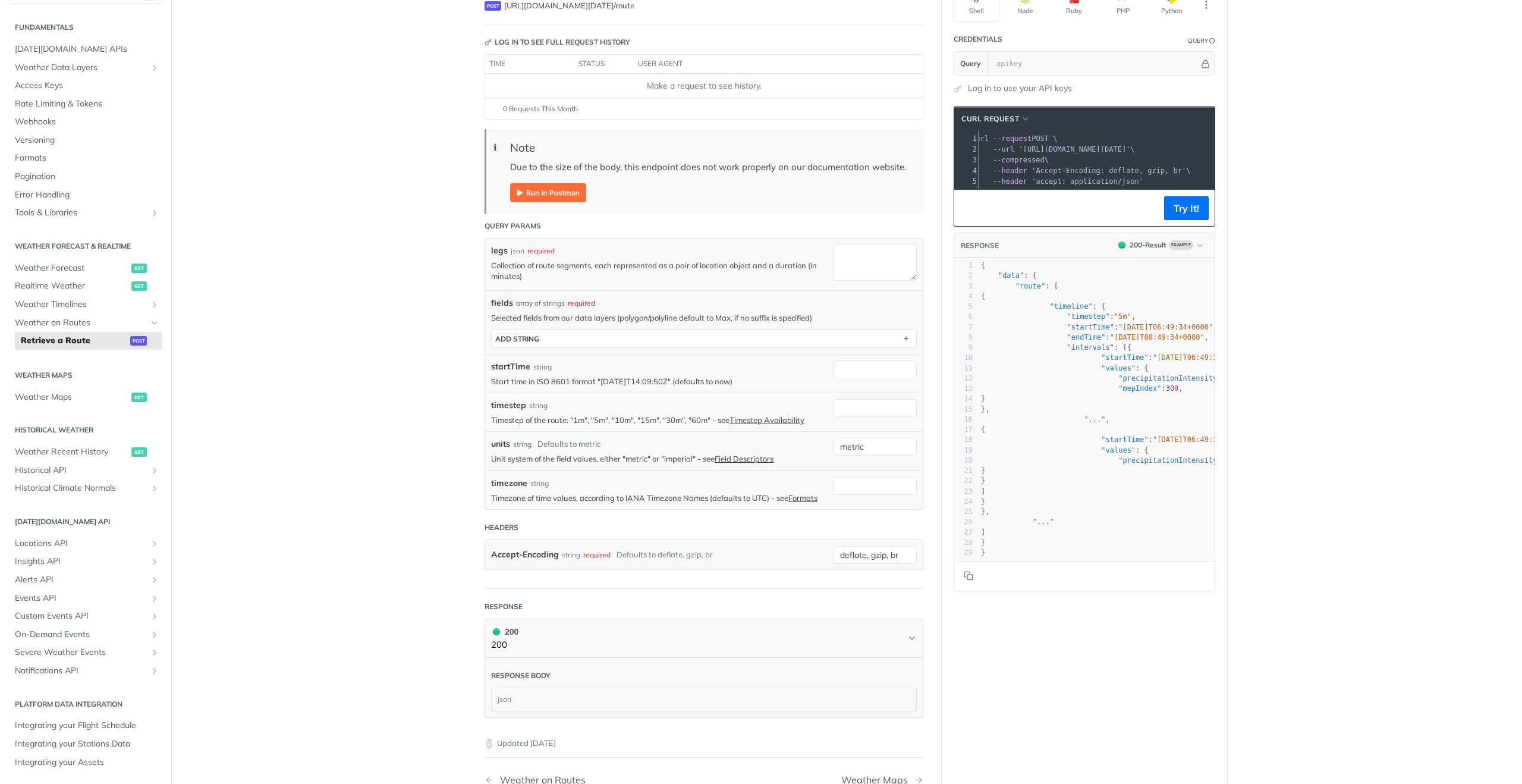
scroll to position [0, 6]
click at [1021, 121] on button "cURL Request" at bounding box center [995, 119] width 77 height 12
click at [954, 180] on div "HTTPie" at bounding box center [963, 175] width 106 height 12
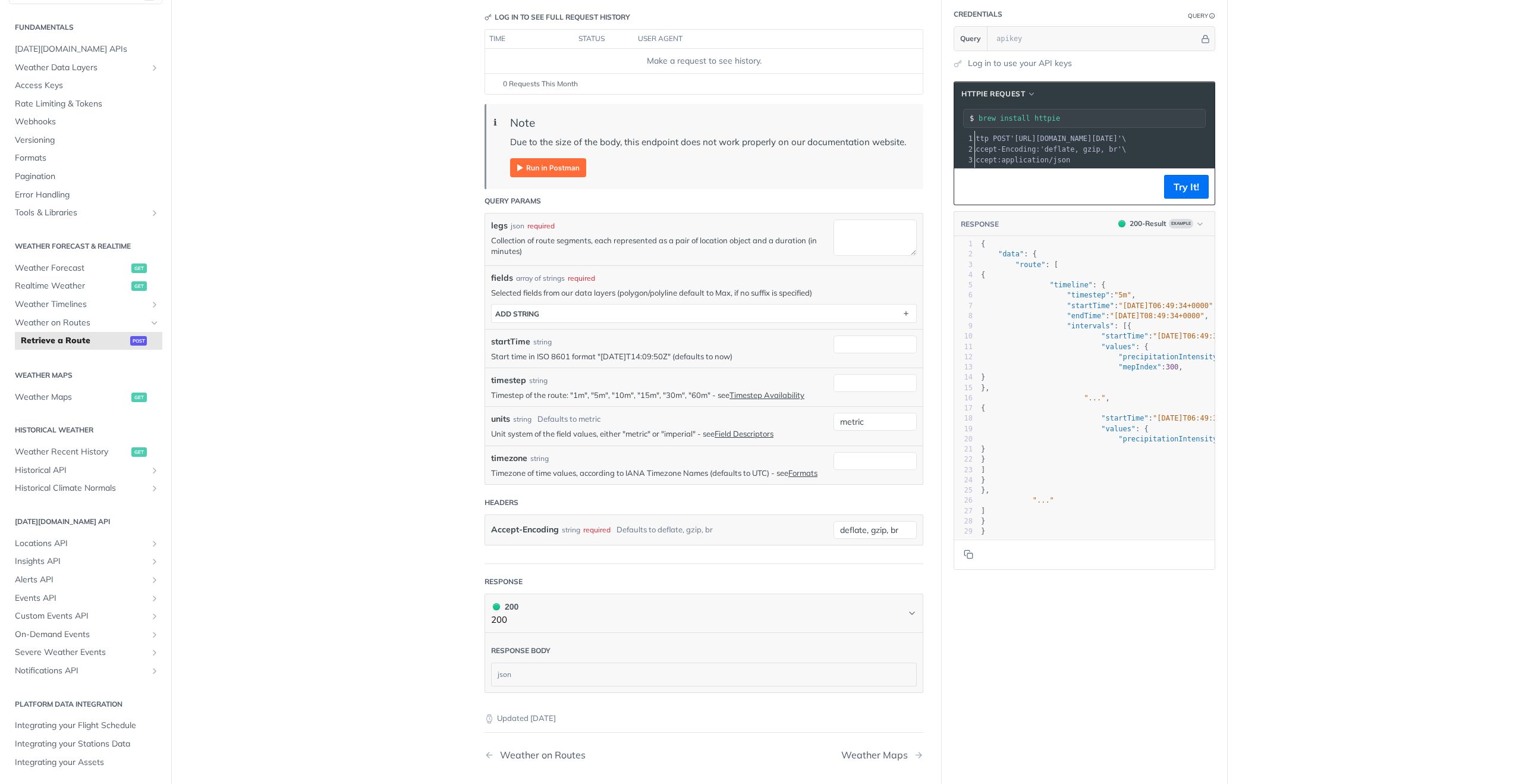
scroll to position [56, 0]
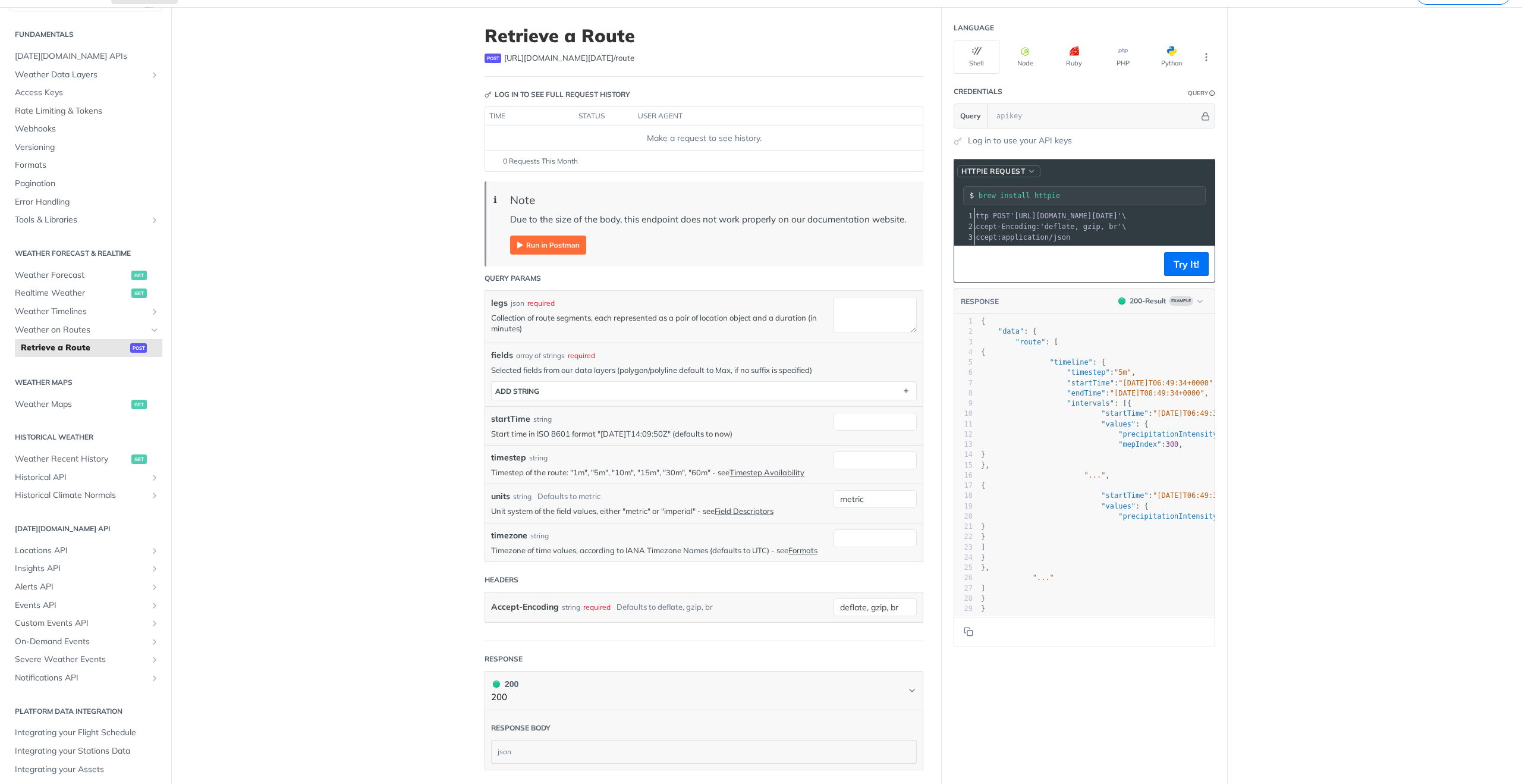
click at [1024, 171] on span "HTTPie Request" at bounding box center [993, 171] width 64 height 11
click at [998, 208] on div "cURL" at bounding box center [972, 209] width 106 height 12
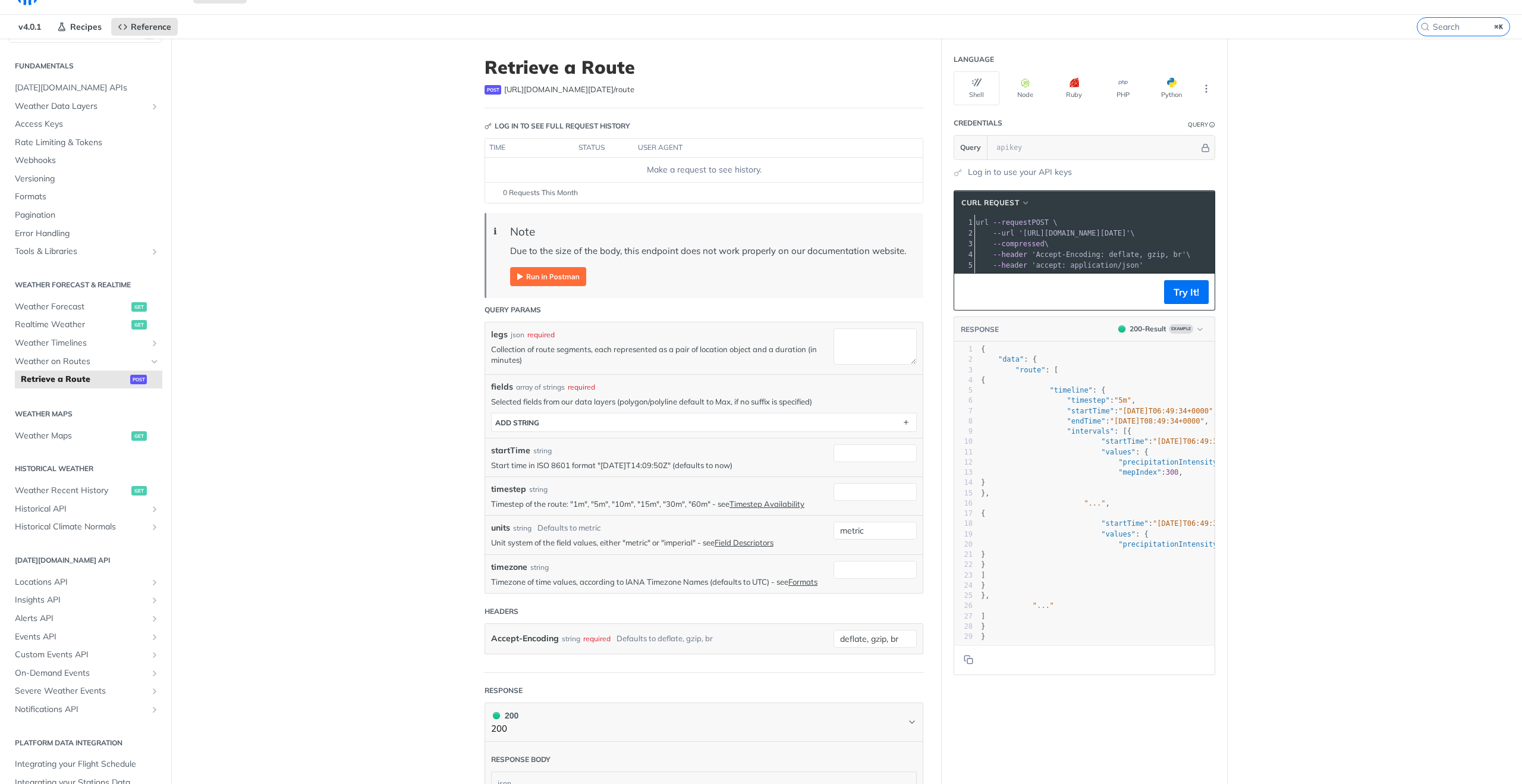
scroll to position [7, 0]
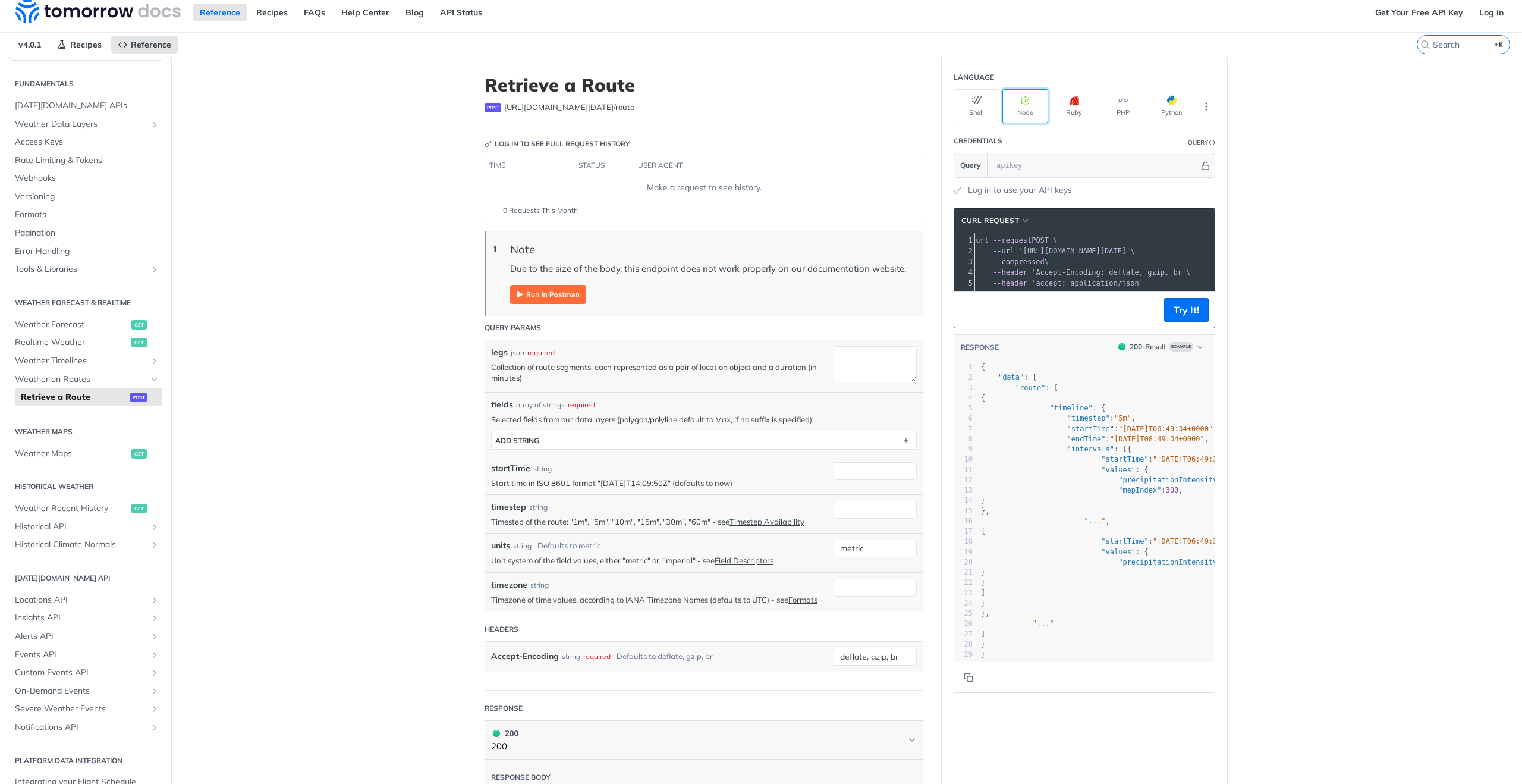
click at [1024, 118] on button "Node" at bounding box center [1025, 106] width 46 height 34
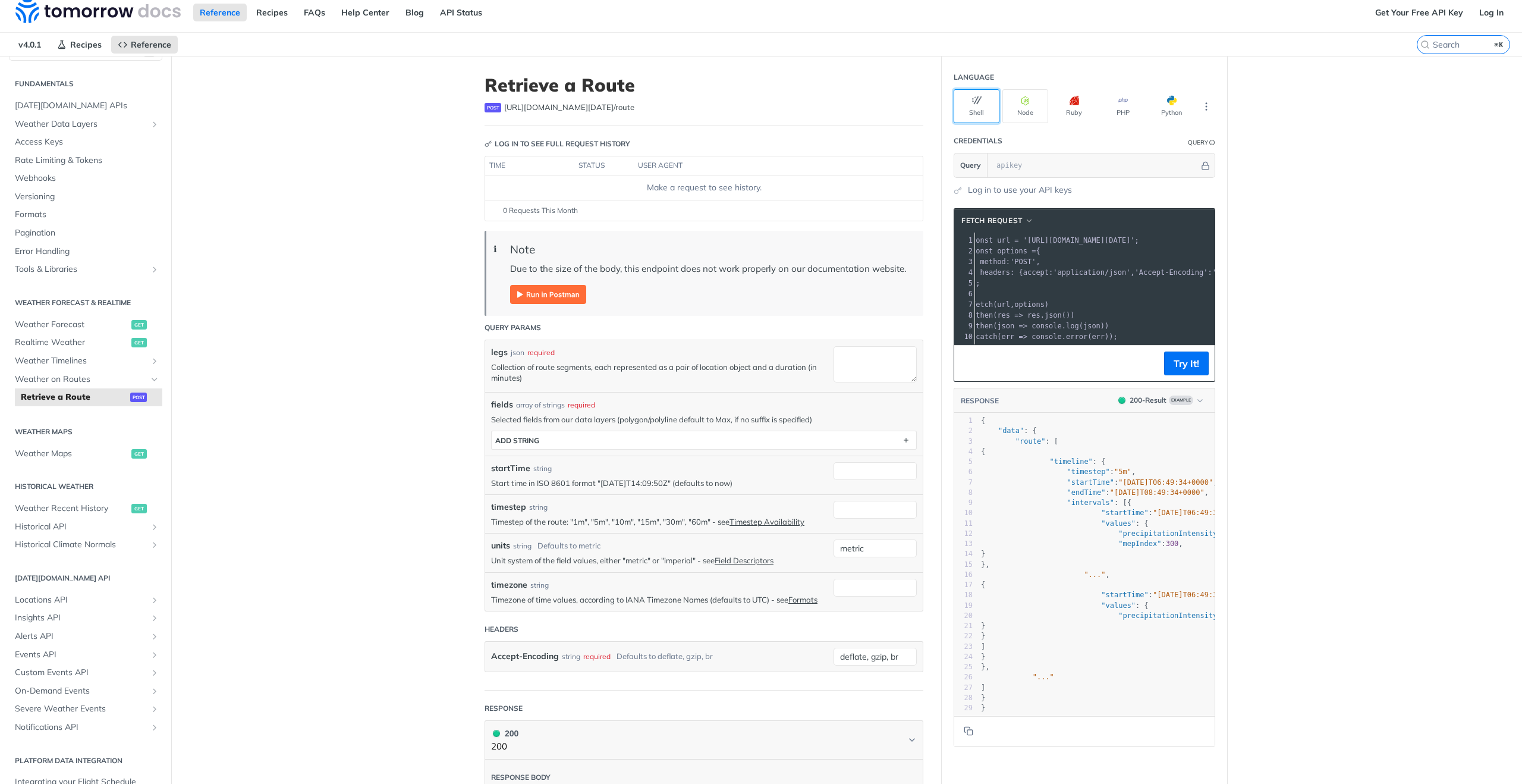
click at [981, 109] on button "Shell" at bounding box center [977, 106] width 46 height 34
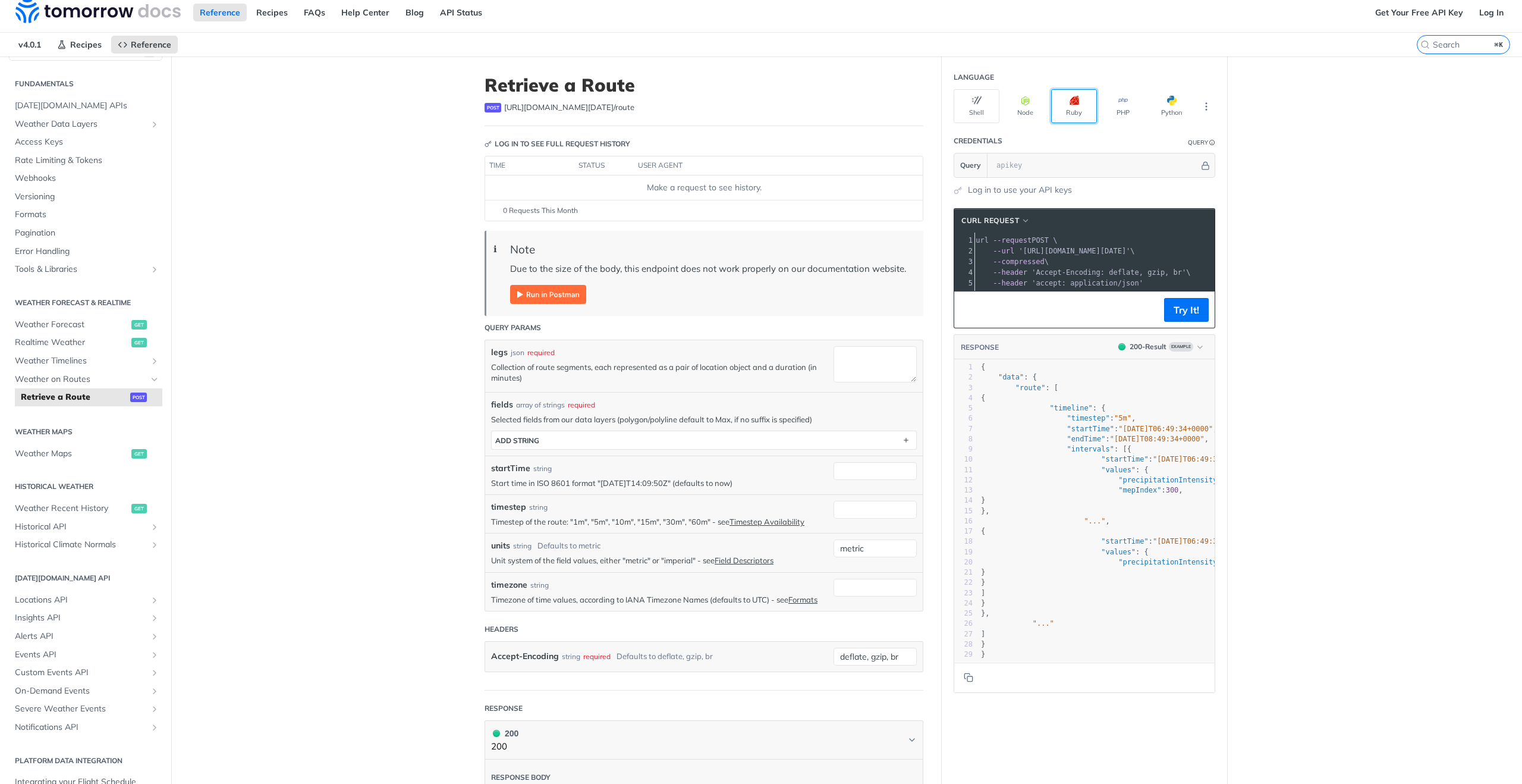
click at [1081, 108] on button "Ruby" at bounding box center [1074, 106] width 46 height 34
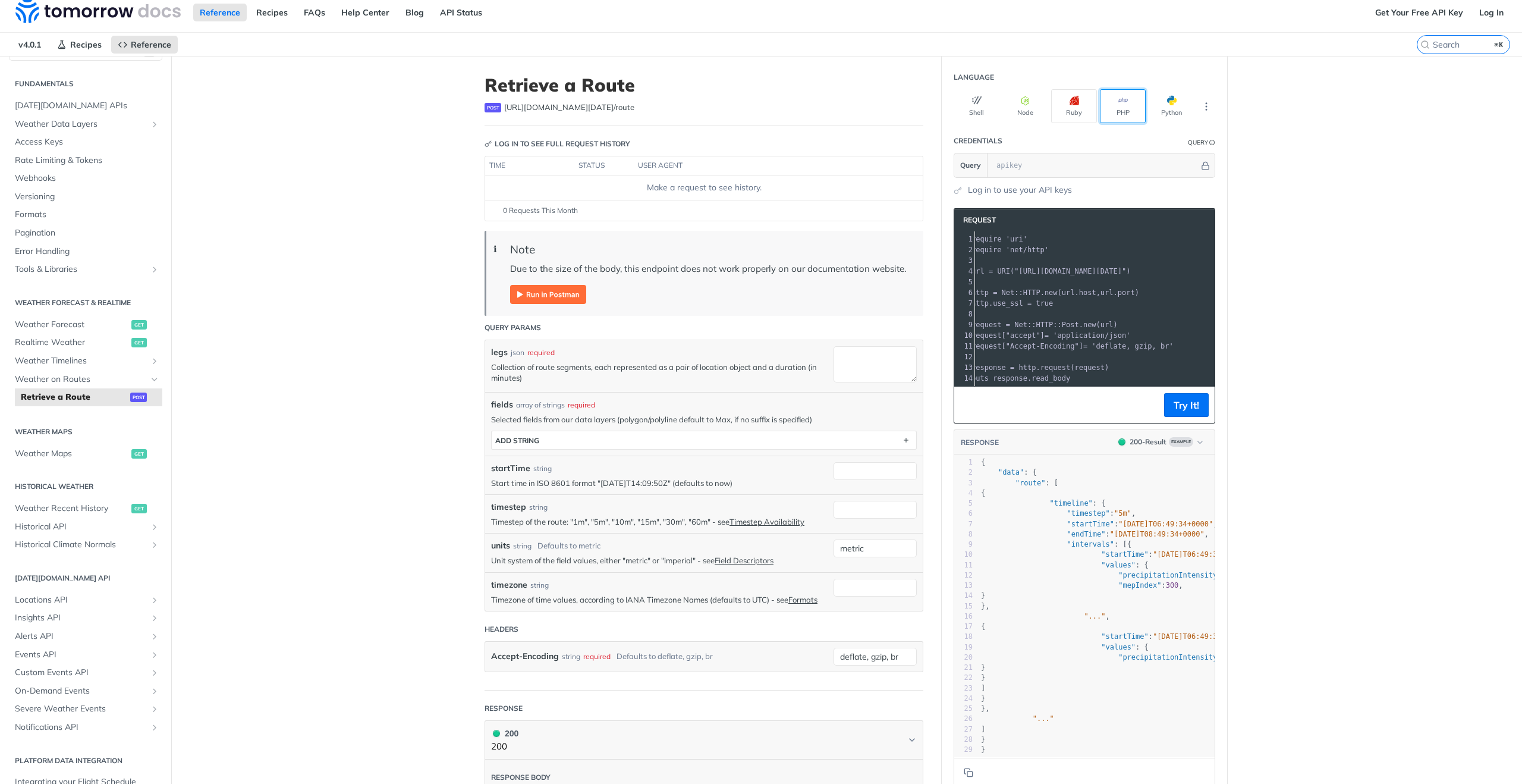
click at [1130, 109] on button "PHP" at bounding box center [1123, 106] width 46 height 34
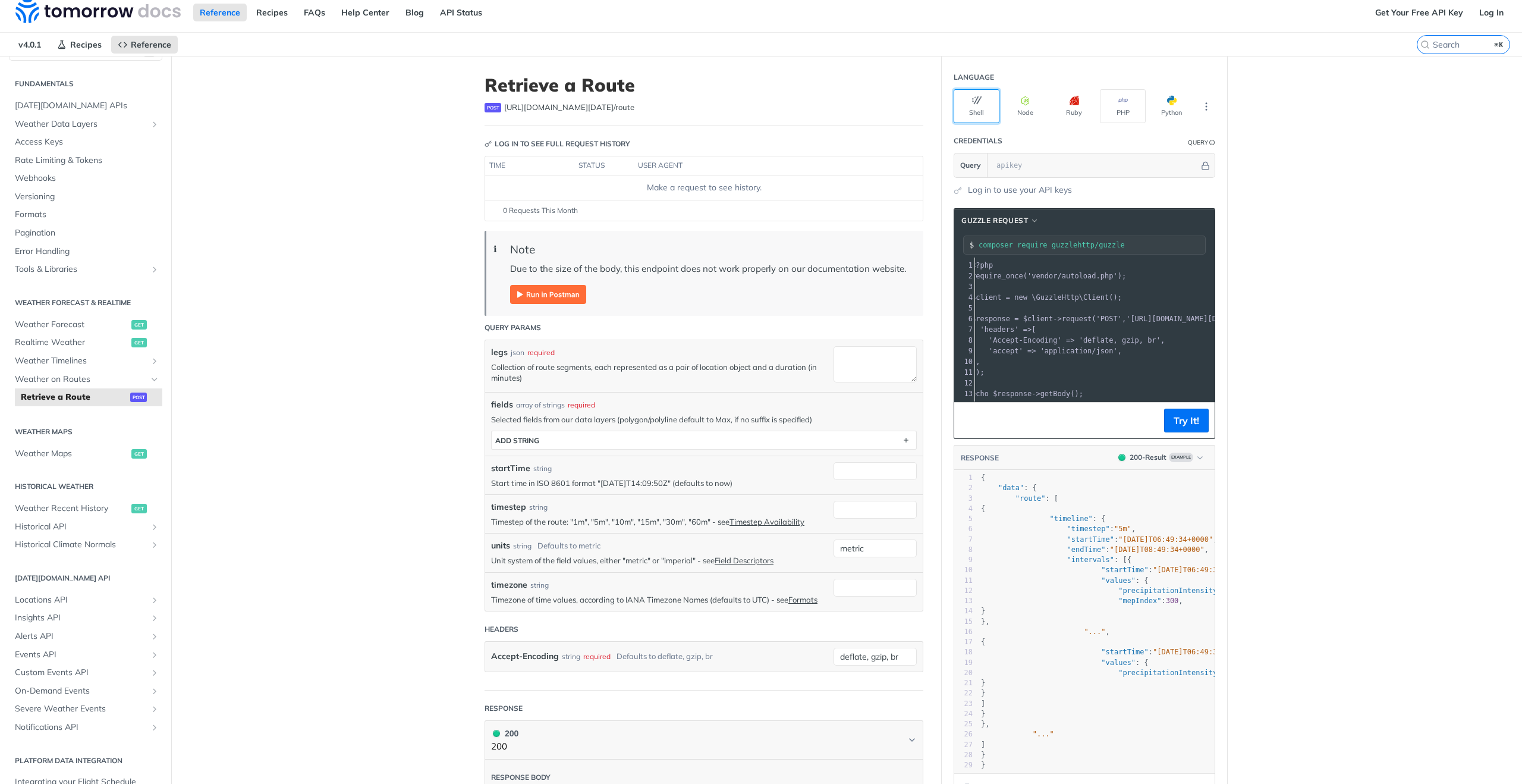
click at [961, 104] on button "Shell" at bounding box center [977, 106] width 46 height 34
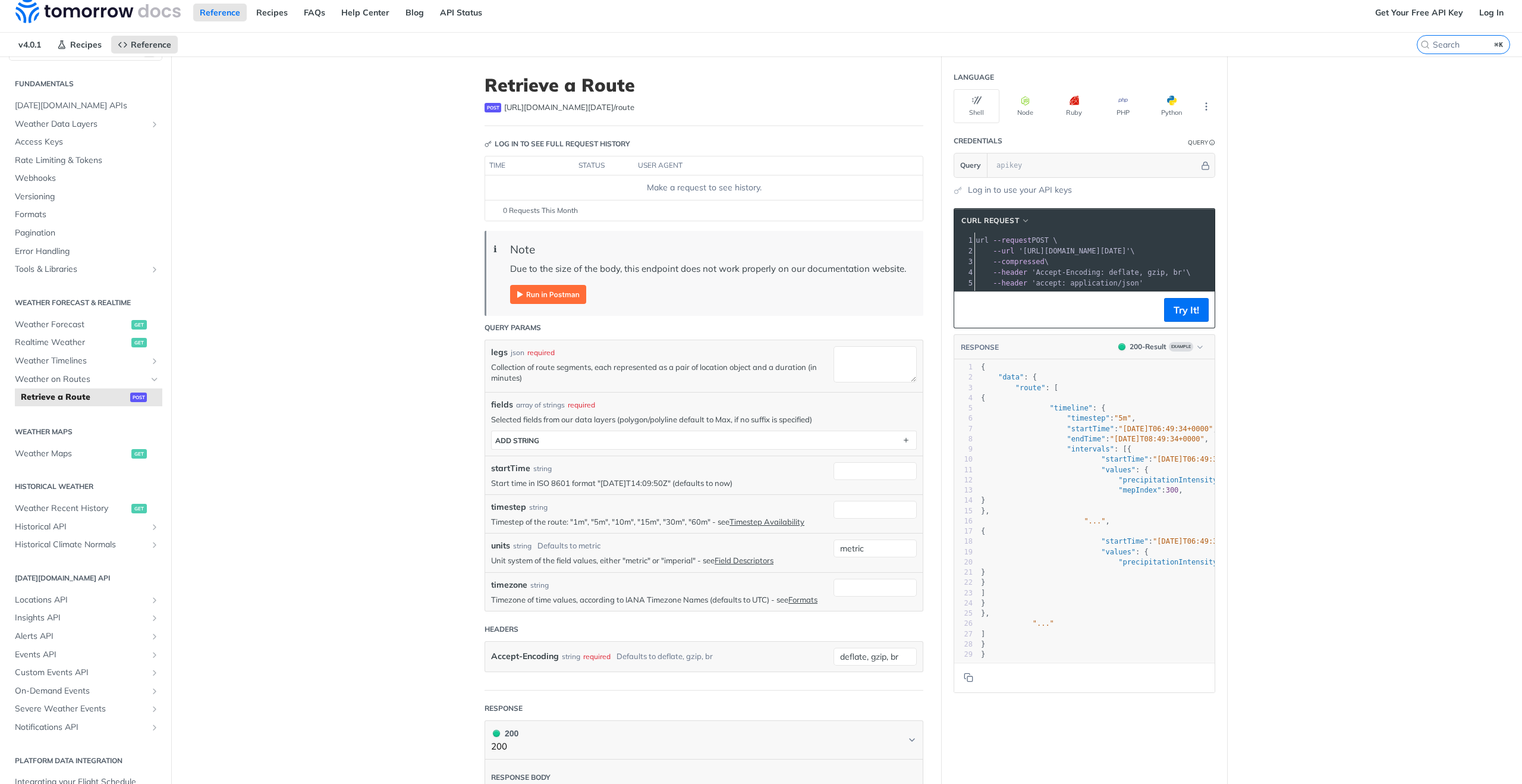
scroll to position [0, 0]
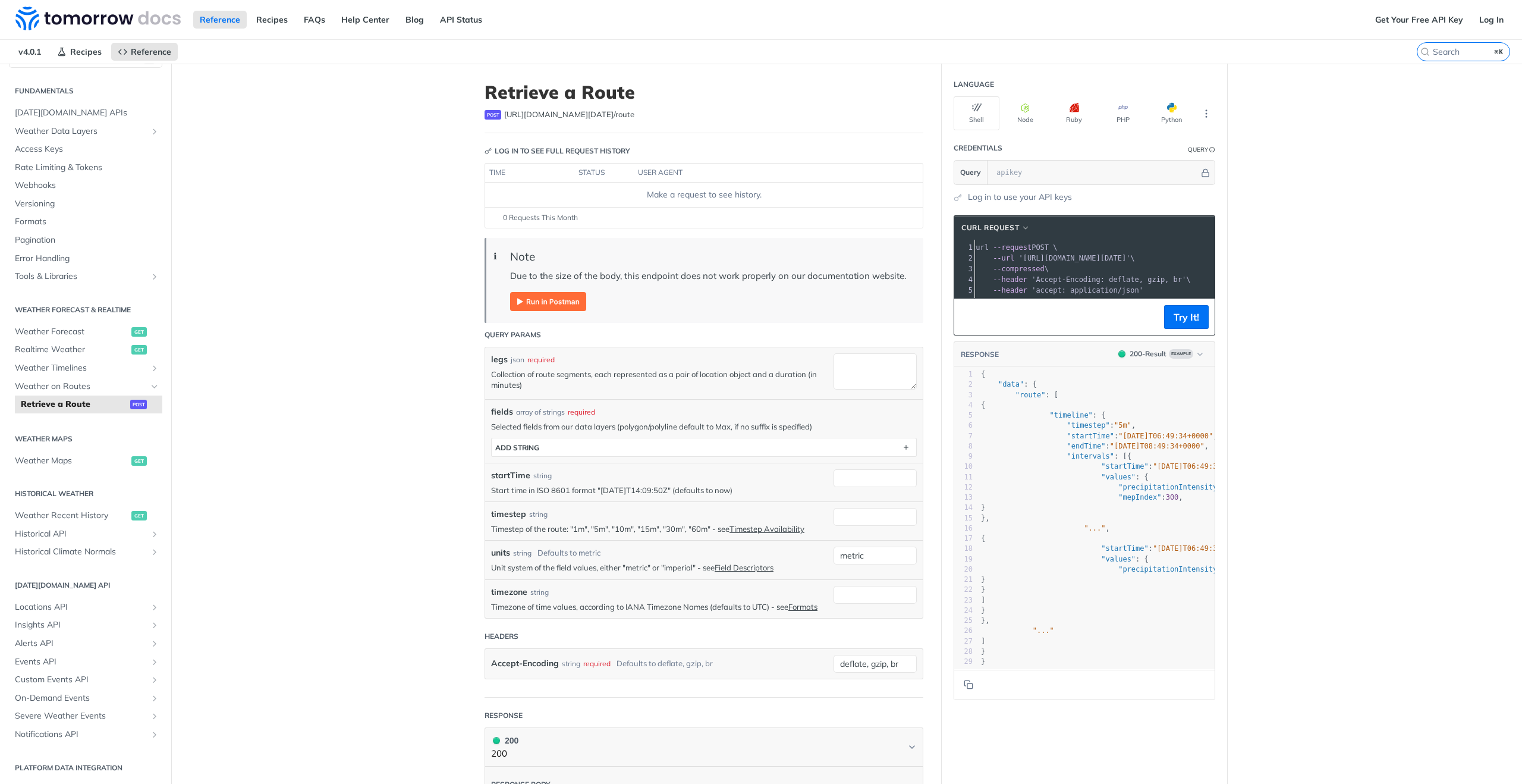
click at [597, 117] on span "[URL][DOMAIN_NAME][DATE] /route" at bounding box center [569, 115] width 130 height 12
click at [90, 383] on span "Weather on Routes" at bounding box center [81, 387] width 132 height 12
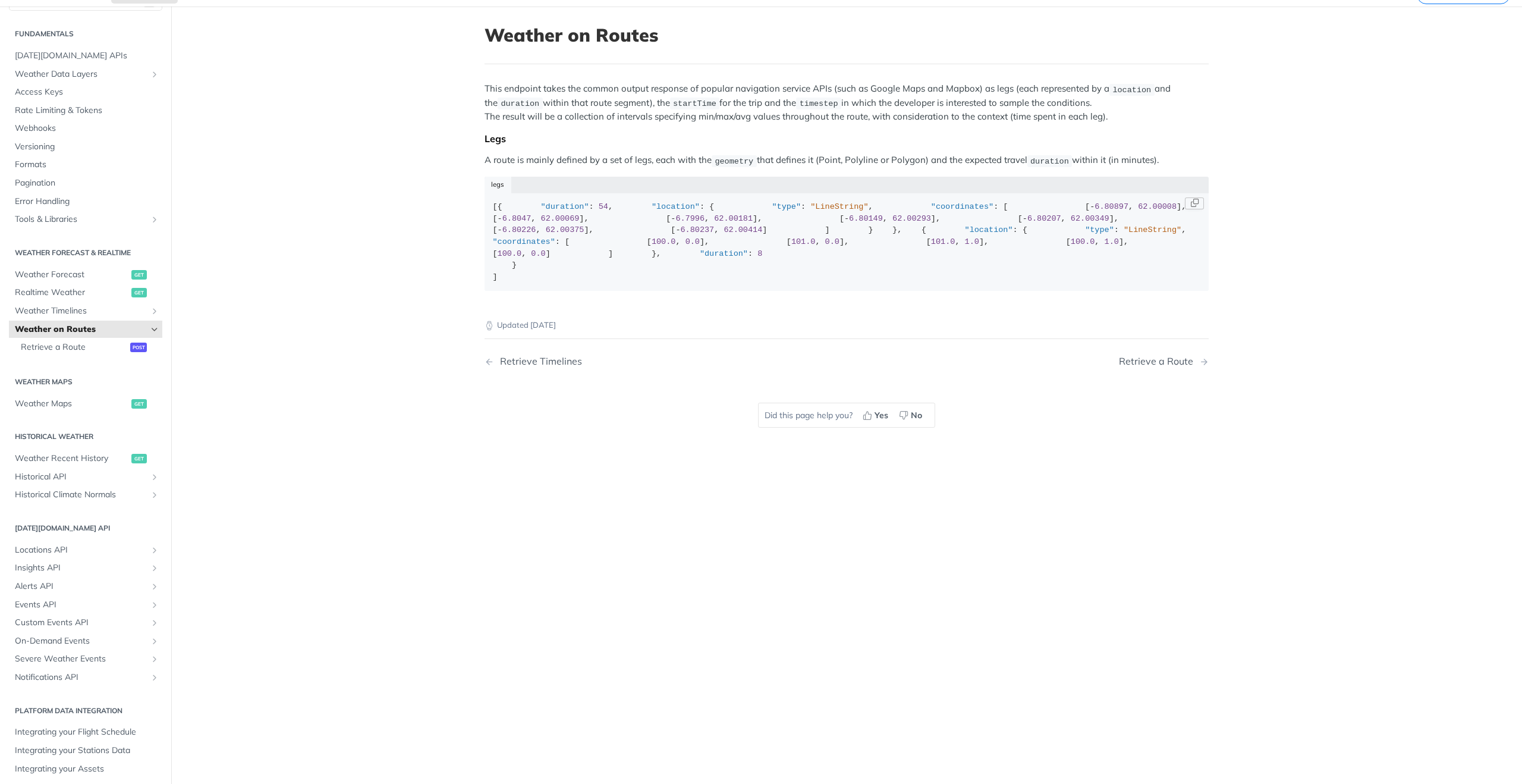
scroll to position [59, 0]
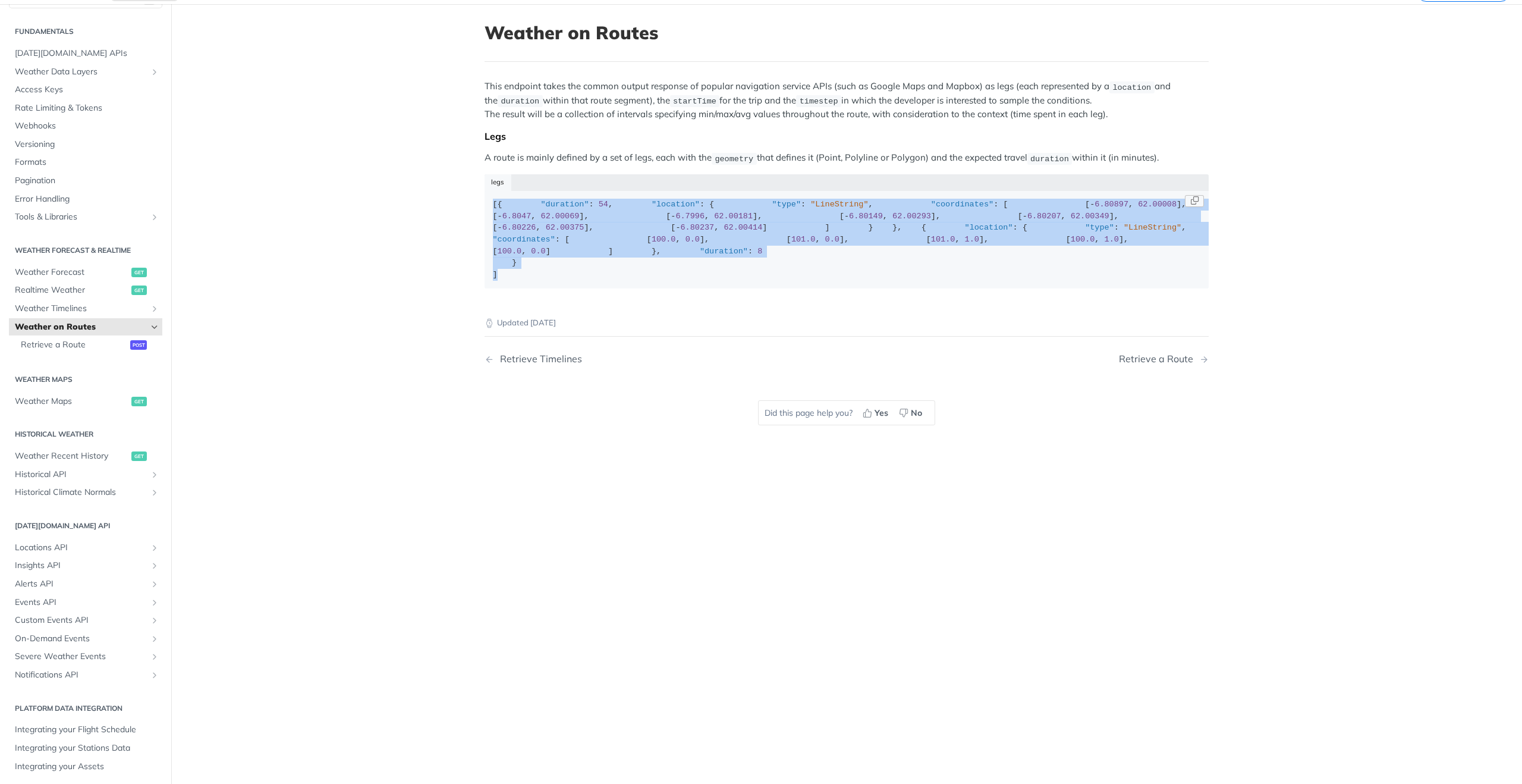
drag, startPoint x: 694, startPoint y: 527, endPoint x: 534, endPoint y: 240, distance: 328.2
click at [476, 197] on article "Weather on Routes This endpoint takes the common output response of popular nav…" at bounding box center [846, 396] width 761 height 784
copy div "[{ "duration" : 54 , "location" : { "type" : "LineString" , "coordinates" : [ […"
